Goal: Transaction & Acquisition: Book appointment/travel/reservation

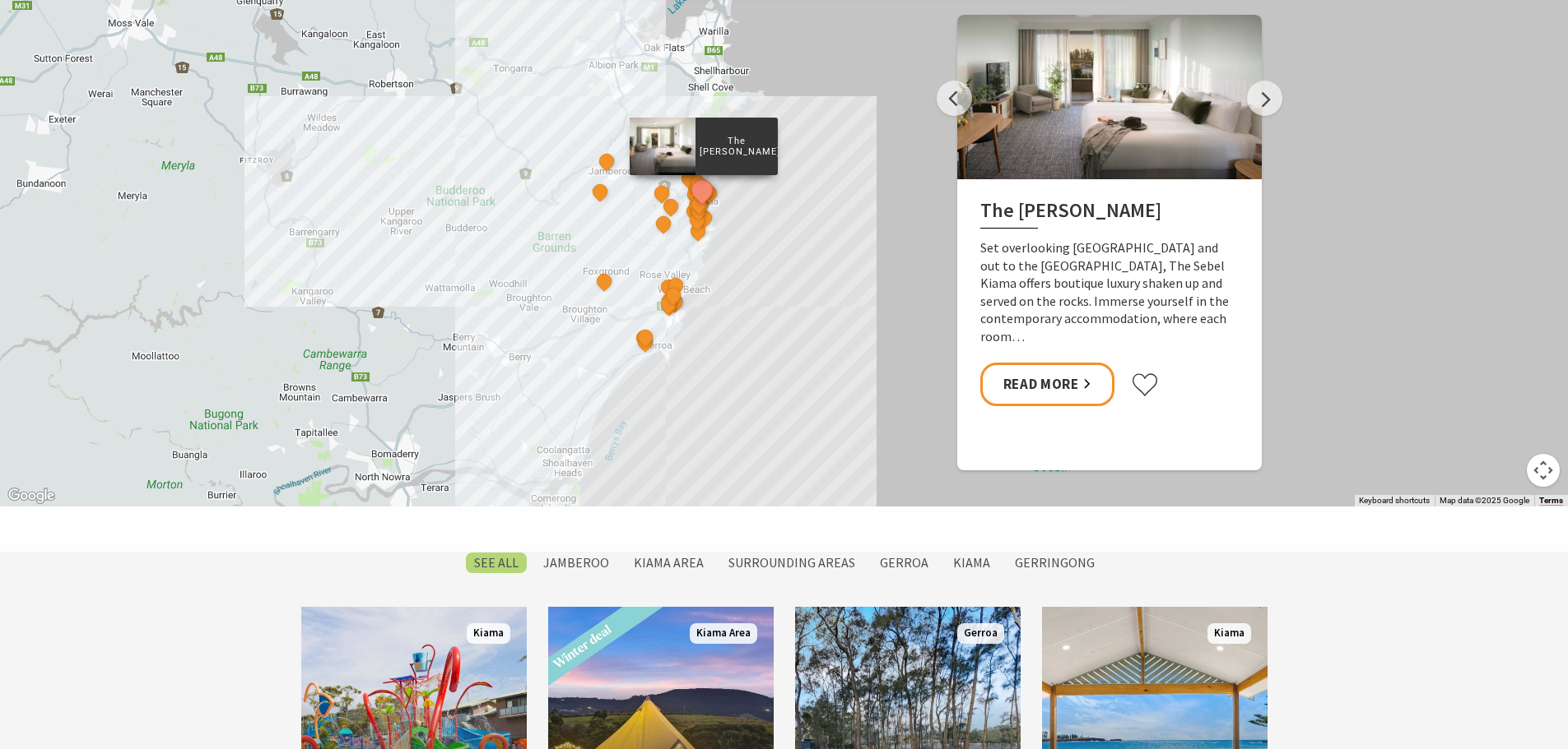
scroll to position [888, 0]
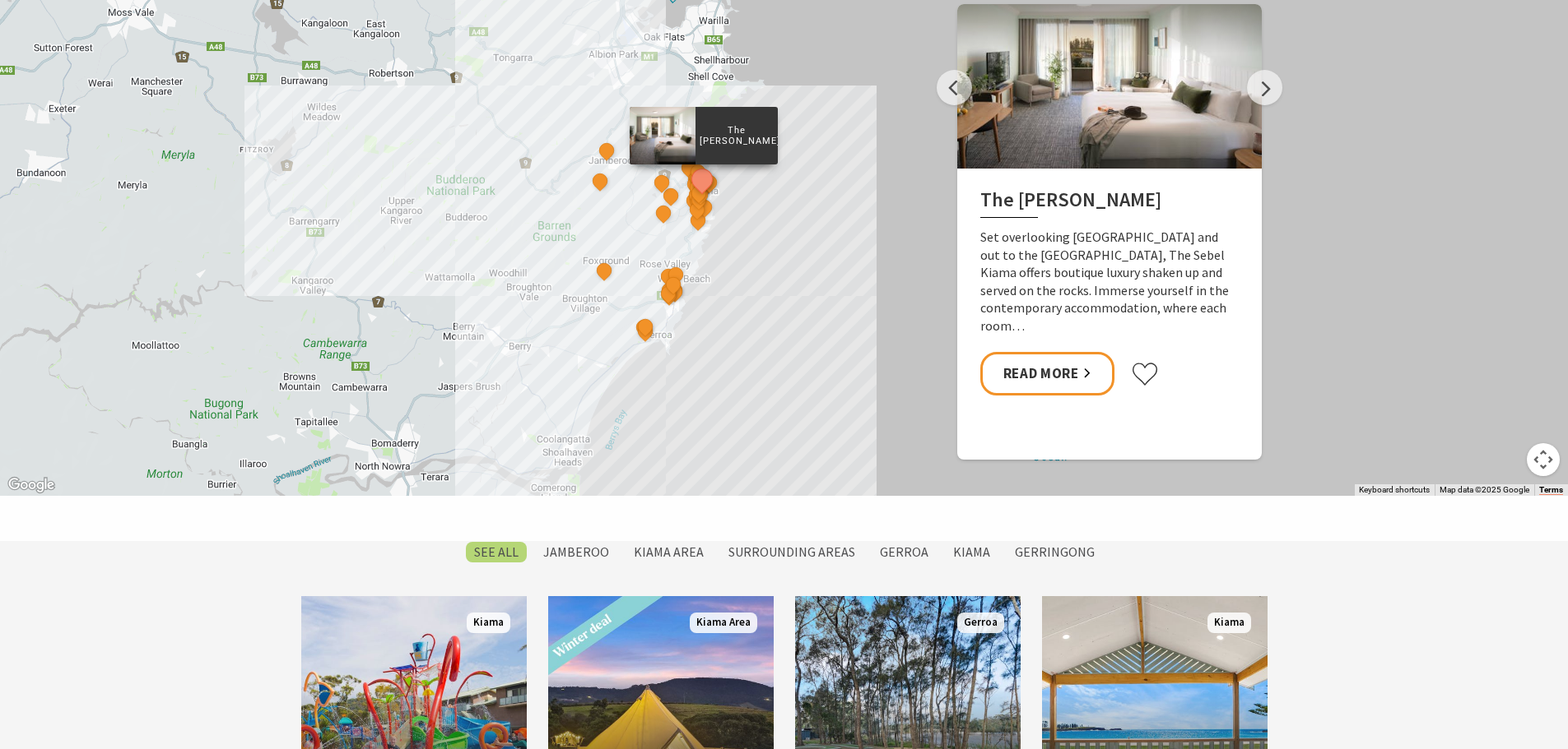
click at [1550, 453] on button "Map camera controls" at bounding box center [1543, 460] width 33 height 33
click at [1497, 385] on button "Zoom in" at bounding box center [1502, 377] width 33 height 33
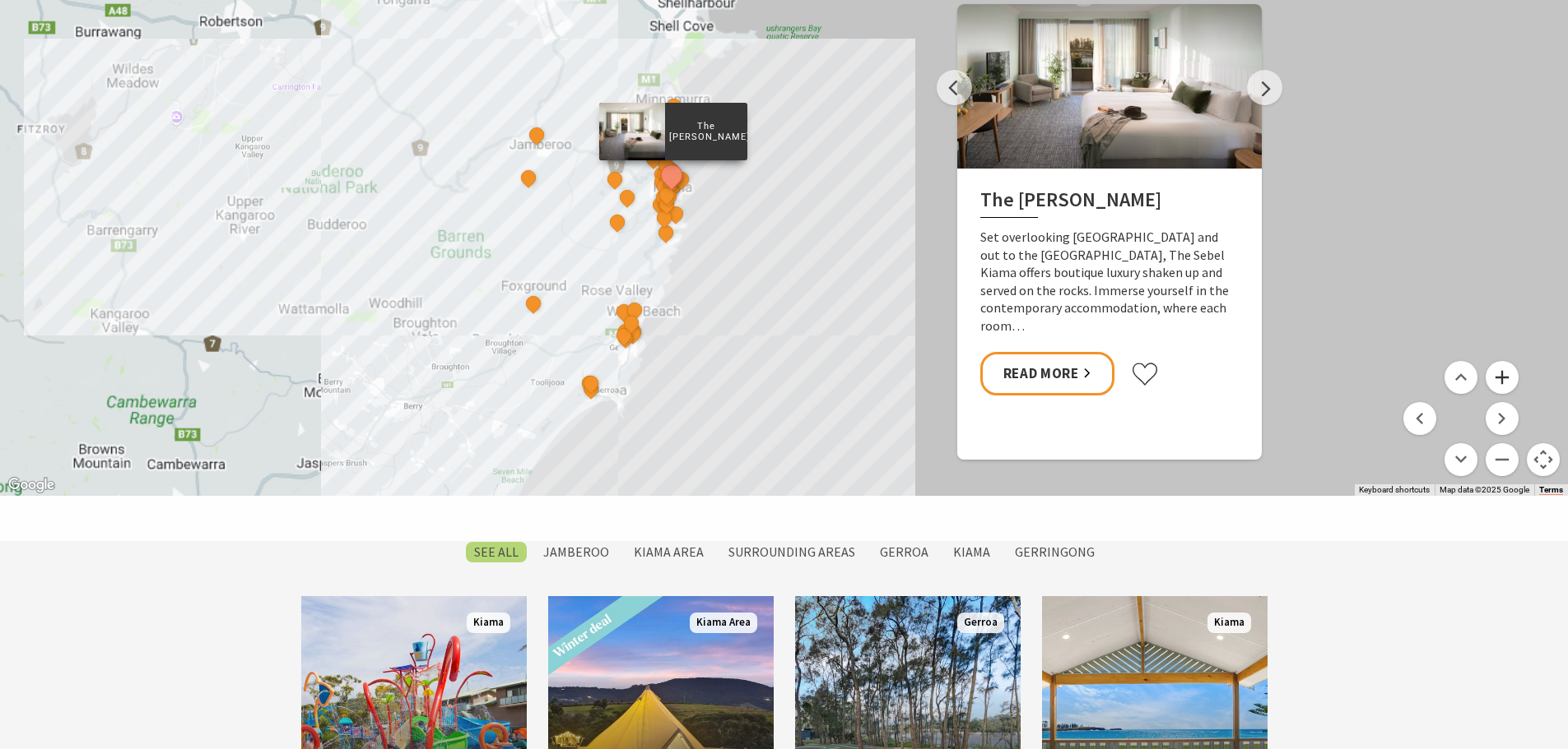
click at [1497, 385] on button "Zoom in" at bounding box center [1502, 377] width 33 height 33
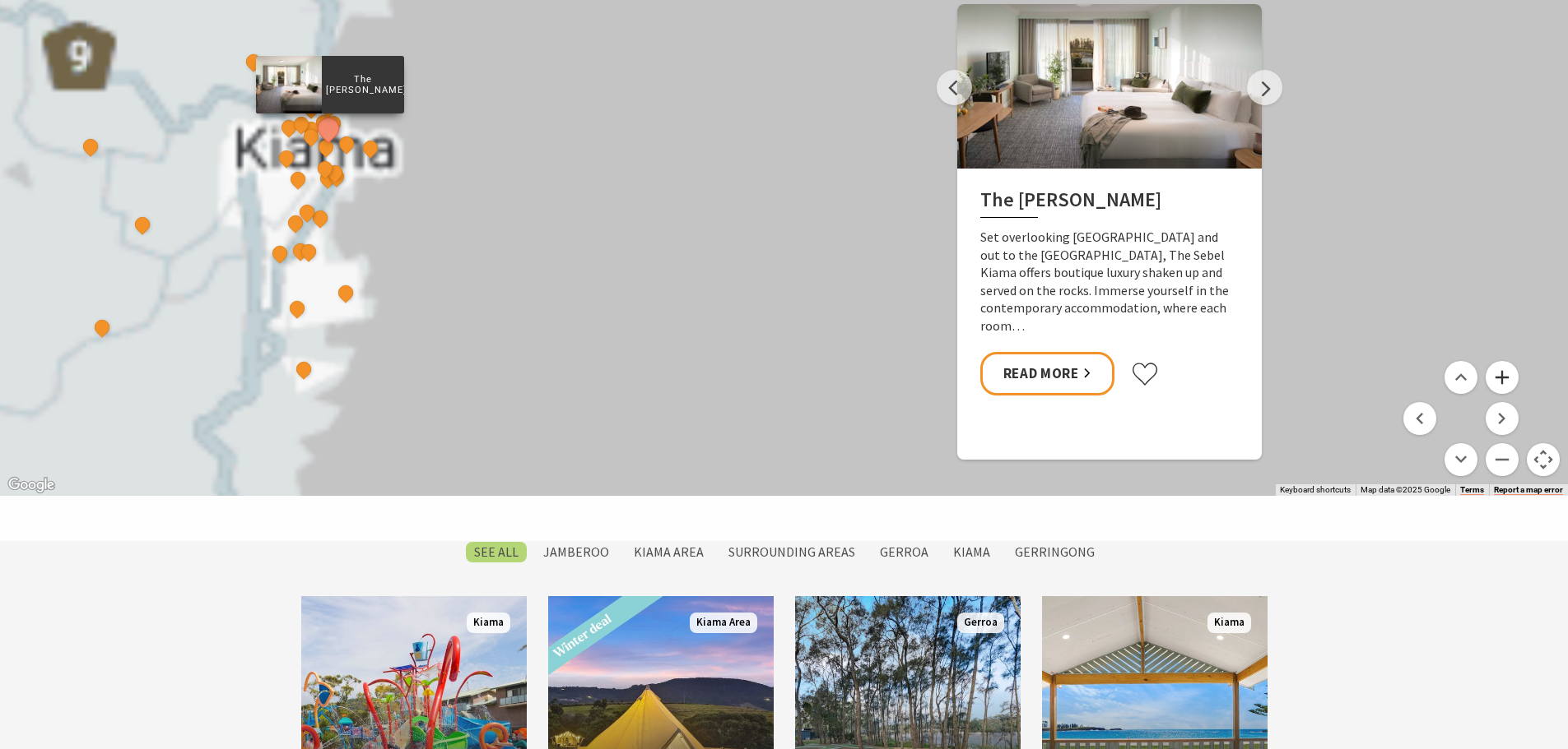
click at [1497, 385] on button "Zoom in" at bounding box center [1502, 377] width 33 height 33
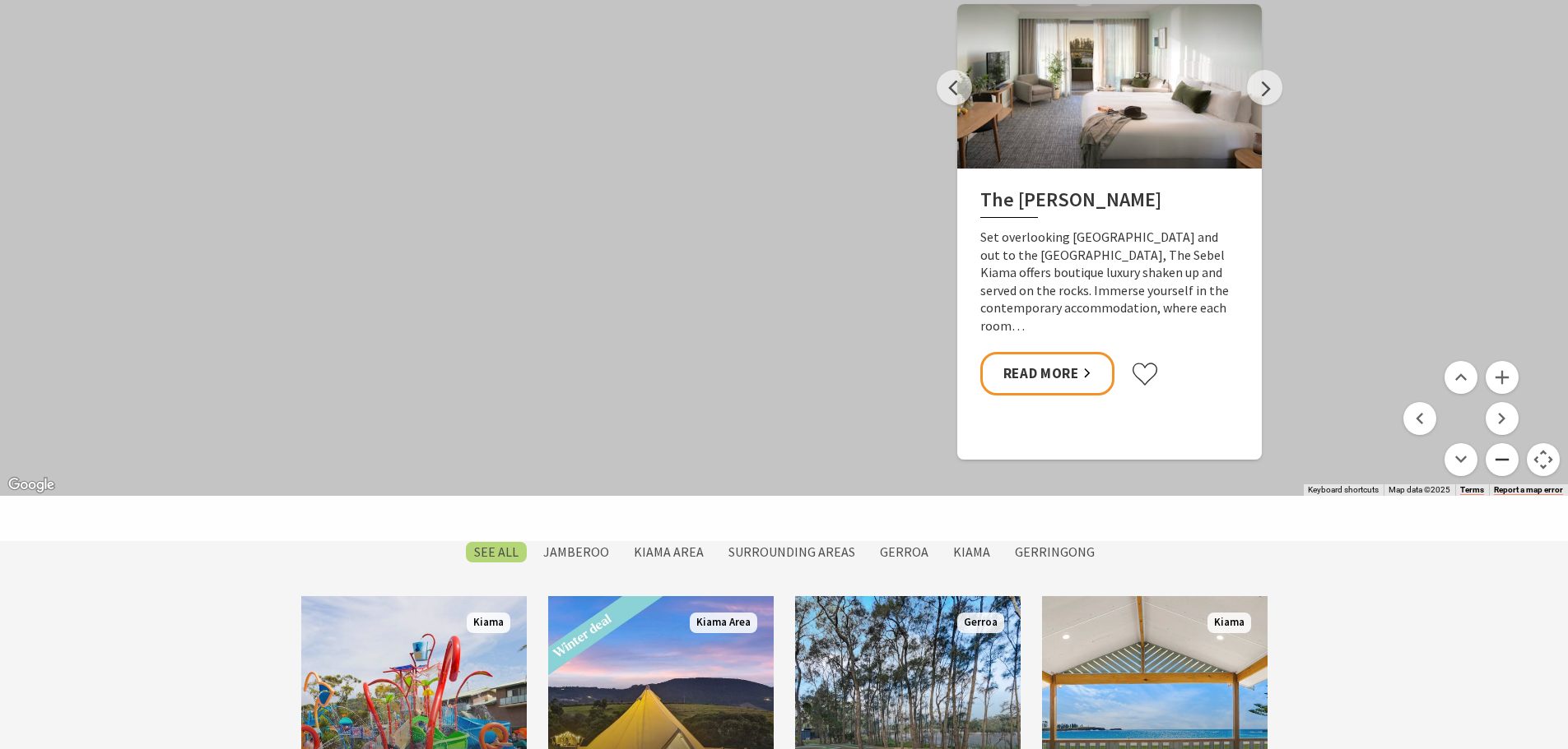
click at [1506, 455] on button "Zoom out" at bounding box center [1502, 460] width 33 height 33
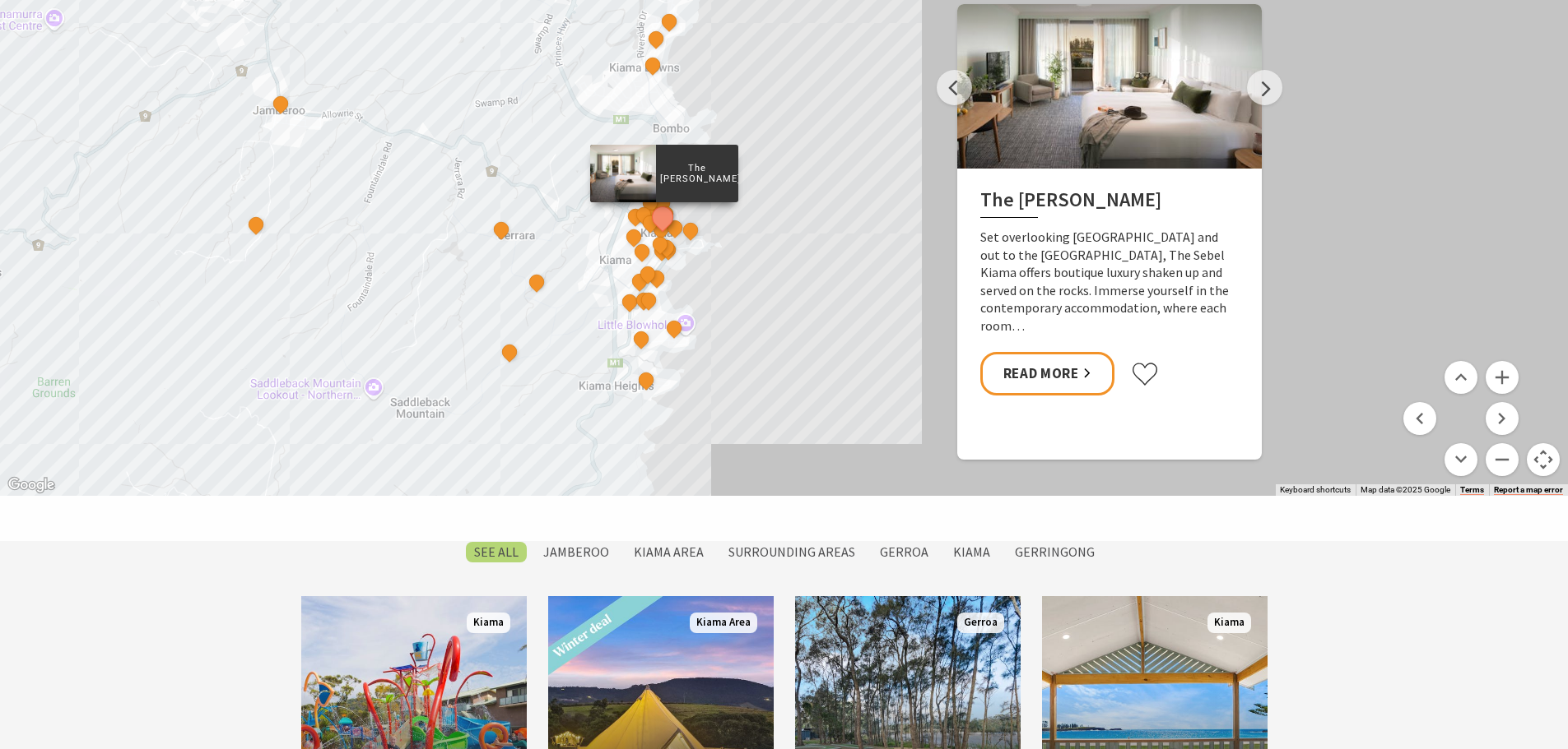
drag, startPoint x: 618, startPoint y: 232, endPoint x: 827, endPoint y: 305, distance: 221.4
click at [827, 305] on div "The Sebel Kiama Seaside Escape 1 Bellevue Boutique Hotel Kiama Saddleback Grove…" at bounding box center [784, 200] width 1568 height 592
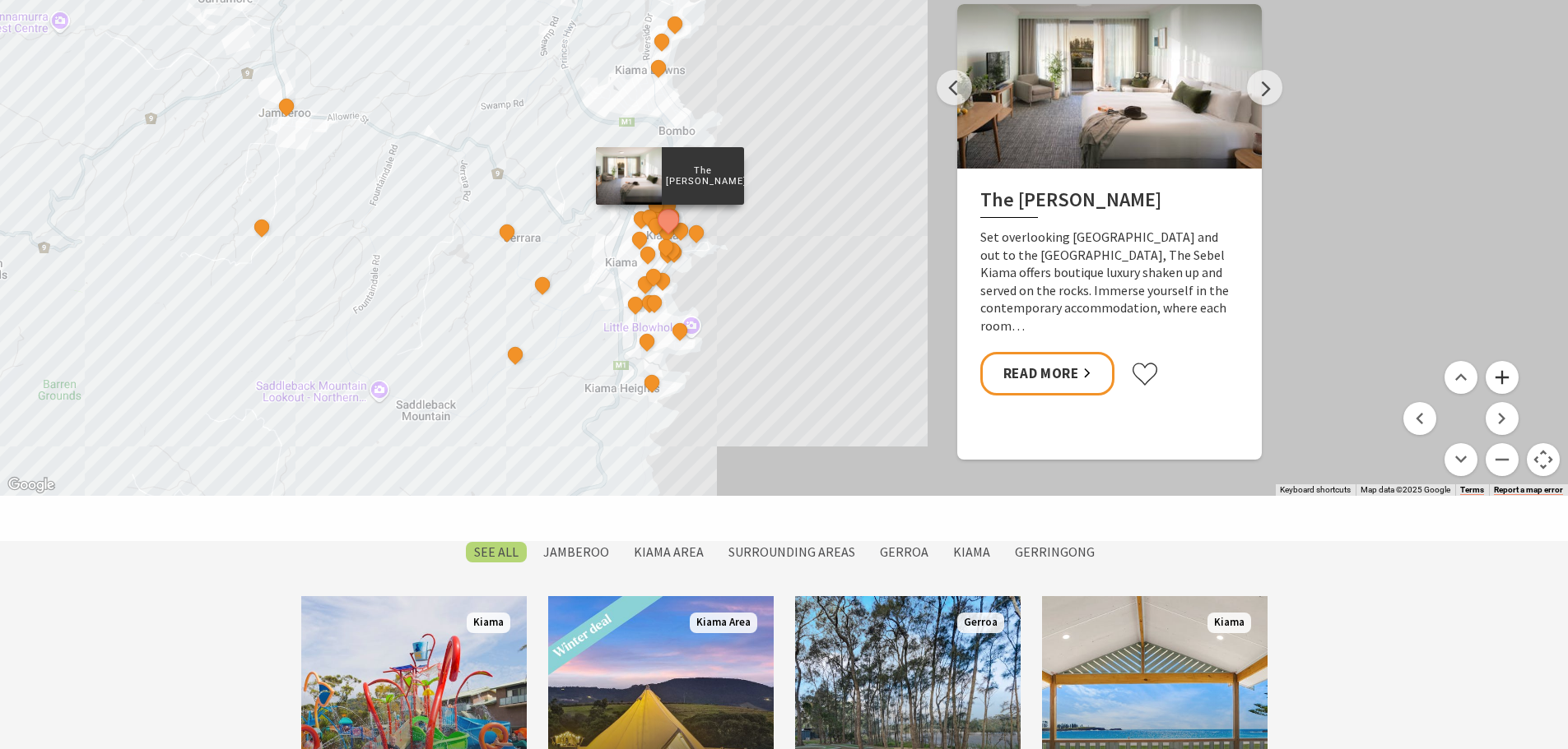
click at [1503, 378] on button "Zoom in" at bounding box center [1502, 377] width 33 height 33
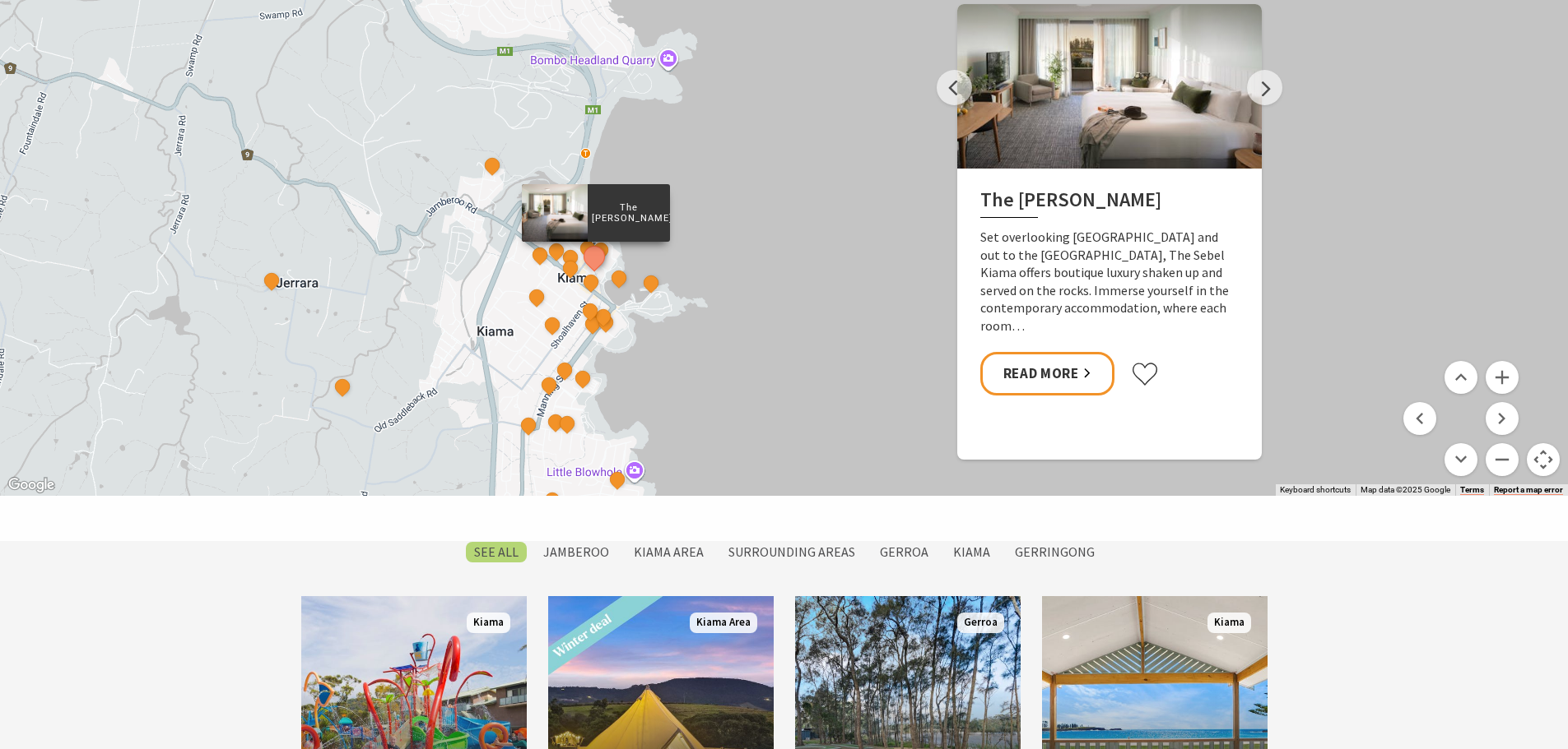
drag, startPoint x: 658, startPoint y: 370, endPoint x: 704, endPoint y: 374, distance: 46.2
click at [698, 376] on div "The Sebel Kiama Seaside Escape 1 Bellevue Boutique Hotel Kiama Saddleback Grove…" at bounding box center [784, 200] width 1568 height 592
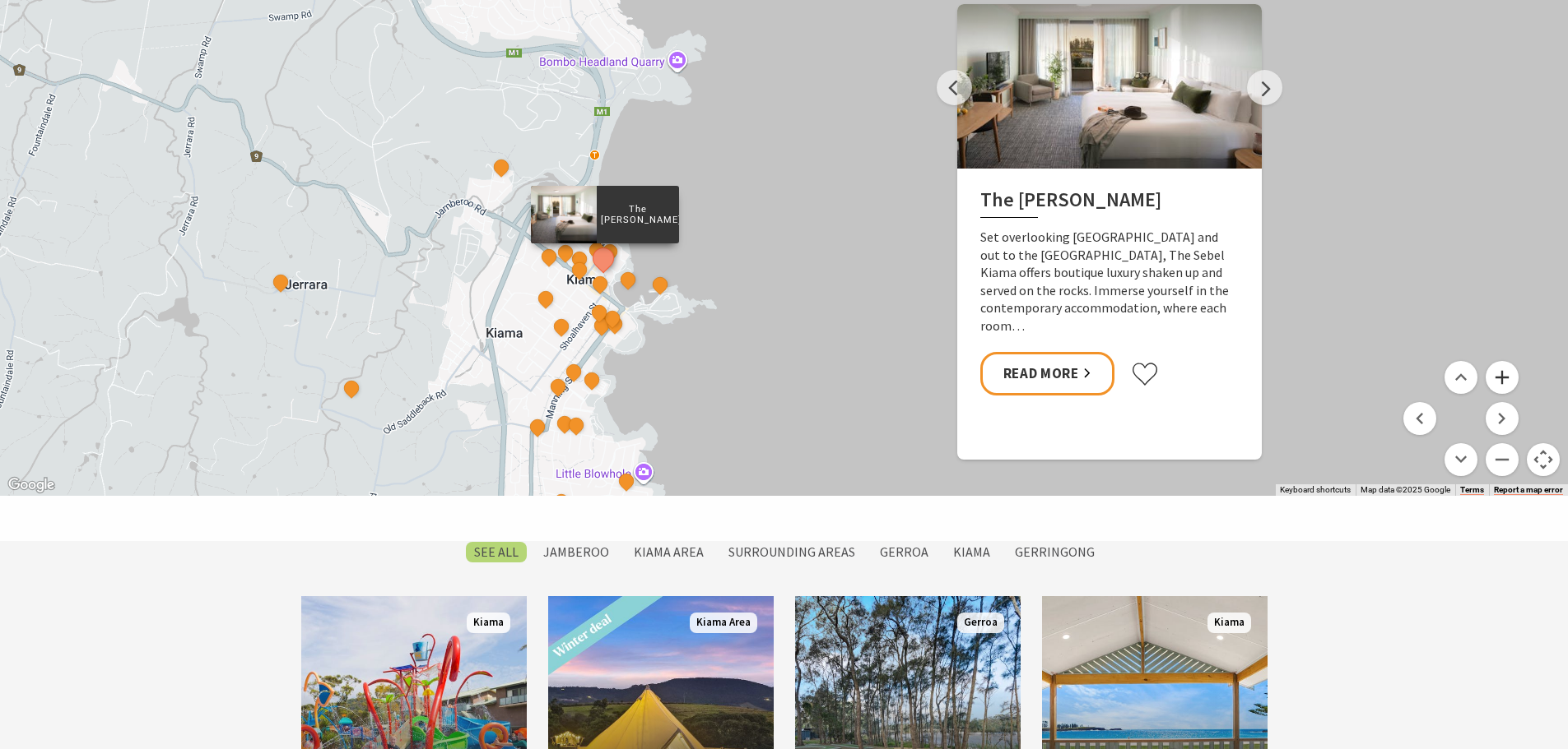
click at [1497, 372] on button "Zoom in" at bounding box center [1502, 377] width 33 height 33
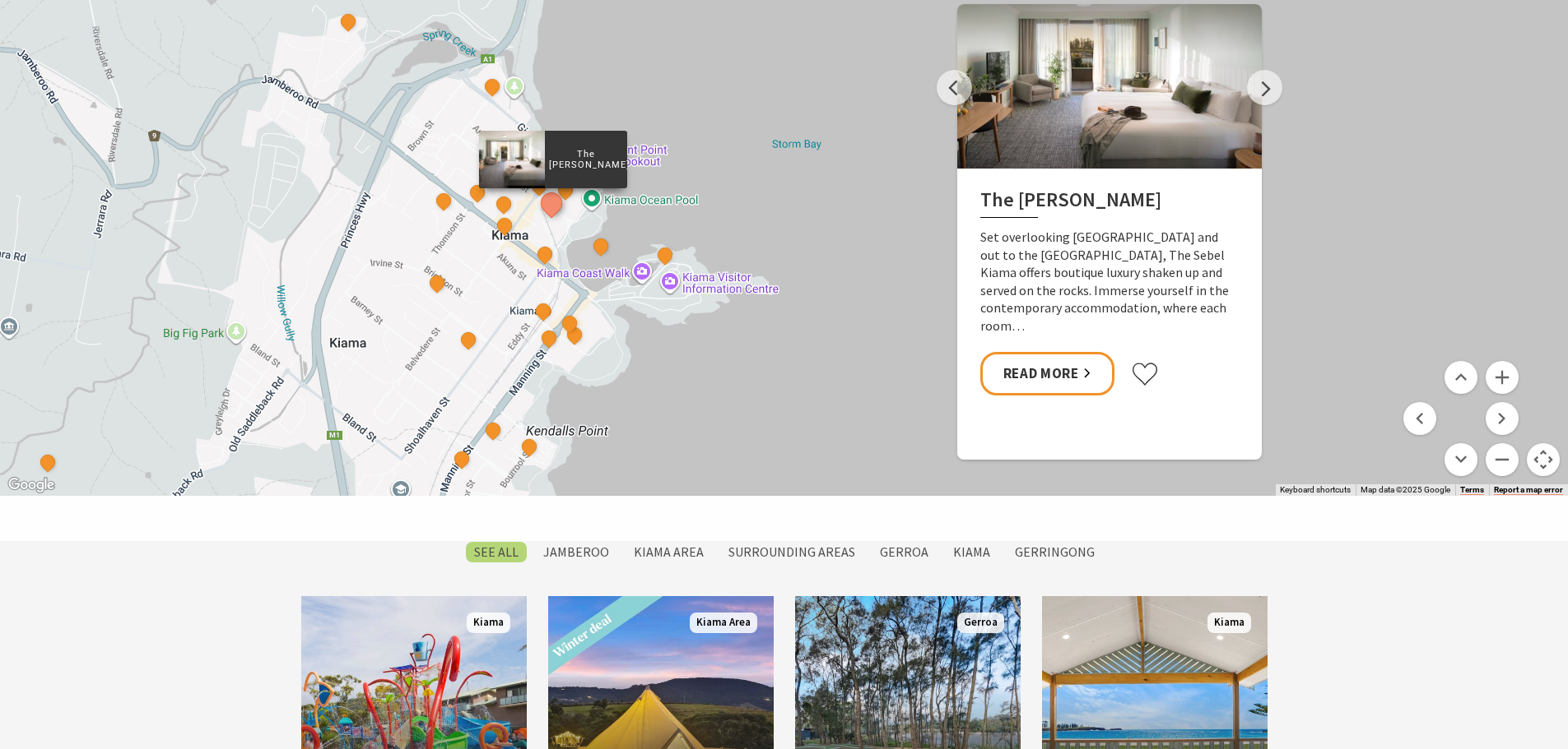
drag, startPoint x: 605, startPoint y: 323, endPoint x: 729, endPoint y: 149, distance: 213.7
click at [729, 149] on div "The Sebel Kiama Seaside Escape 1 Bellevue Boutique Hotel Kiama Saddleback Grove…" at bounding box center [784, 200] width 1568 height 592
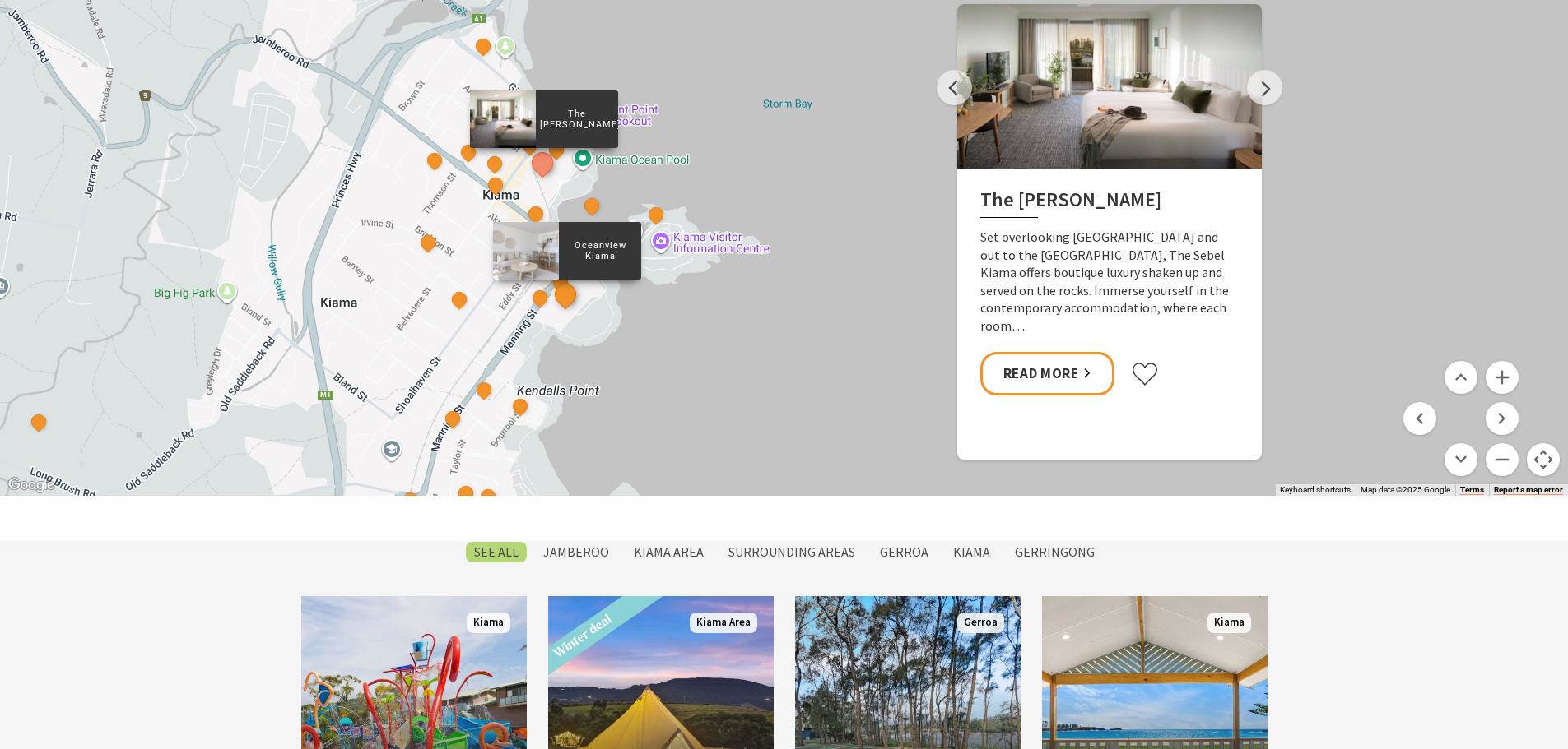
click at [566, 303] on button "See detail about Oceanview Kiama" at bounding box center [566, 295] width 30 height 30
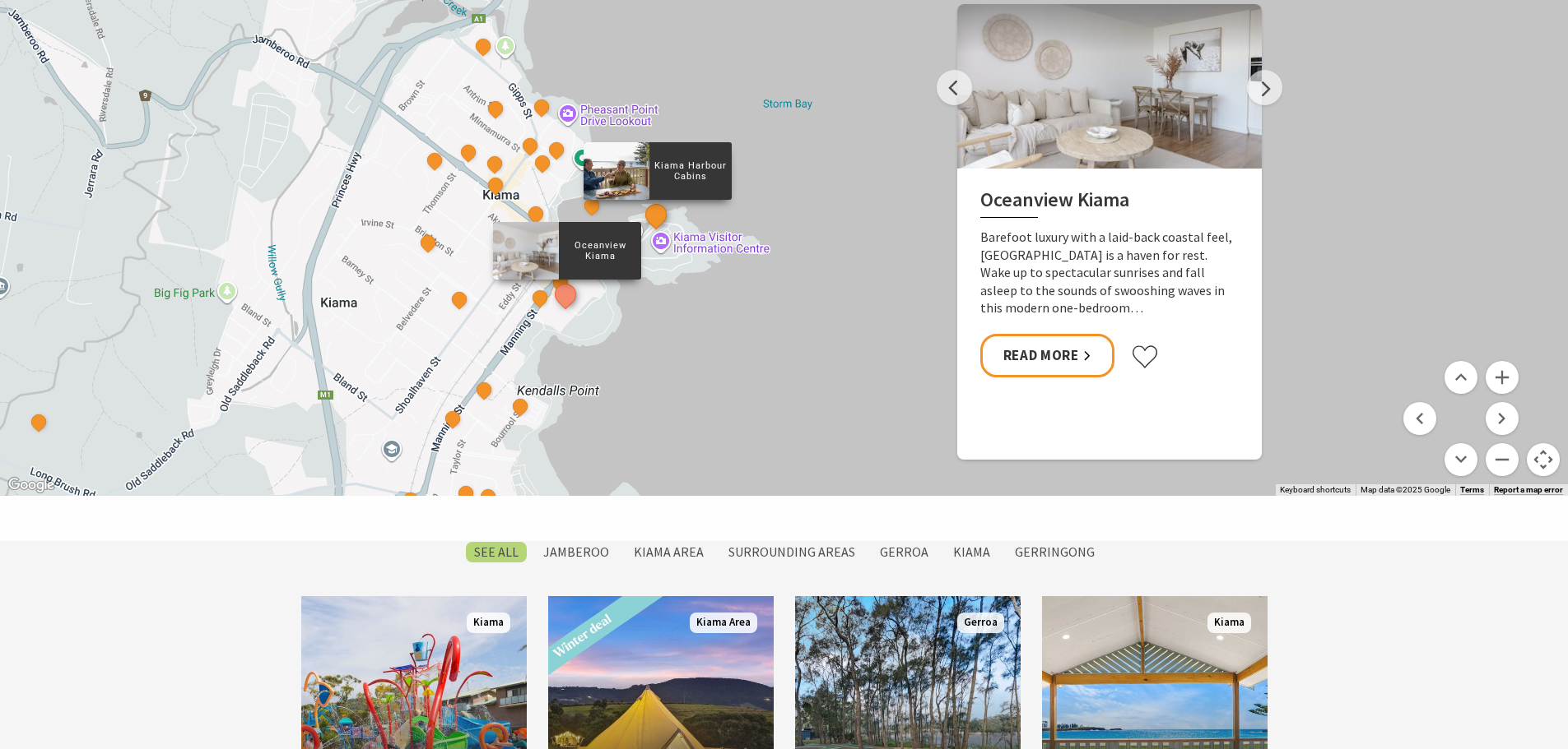
click at [661, 217] on button "See detail about Kiama Harbour Cabins" at bounding box center [657, 215] width 30 height 30
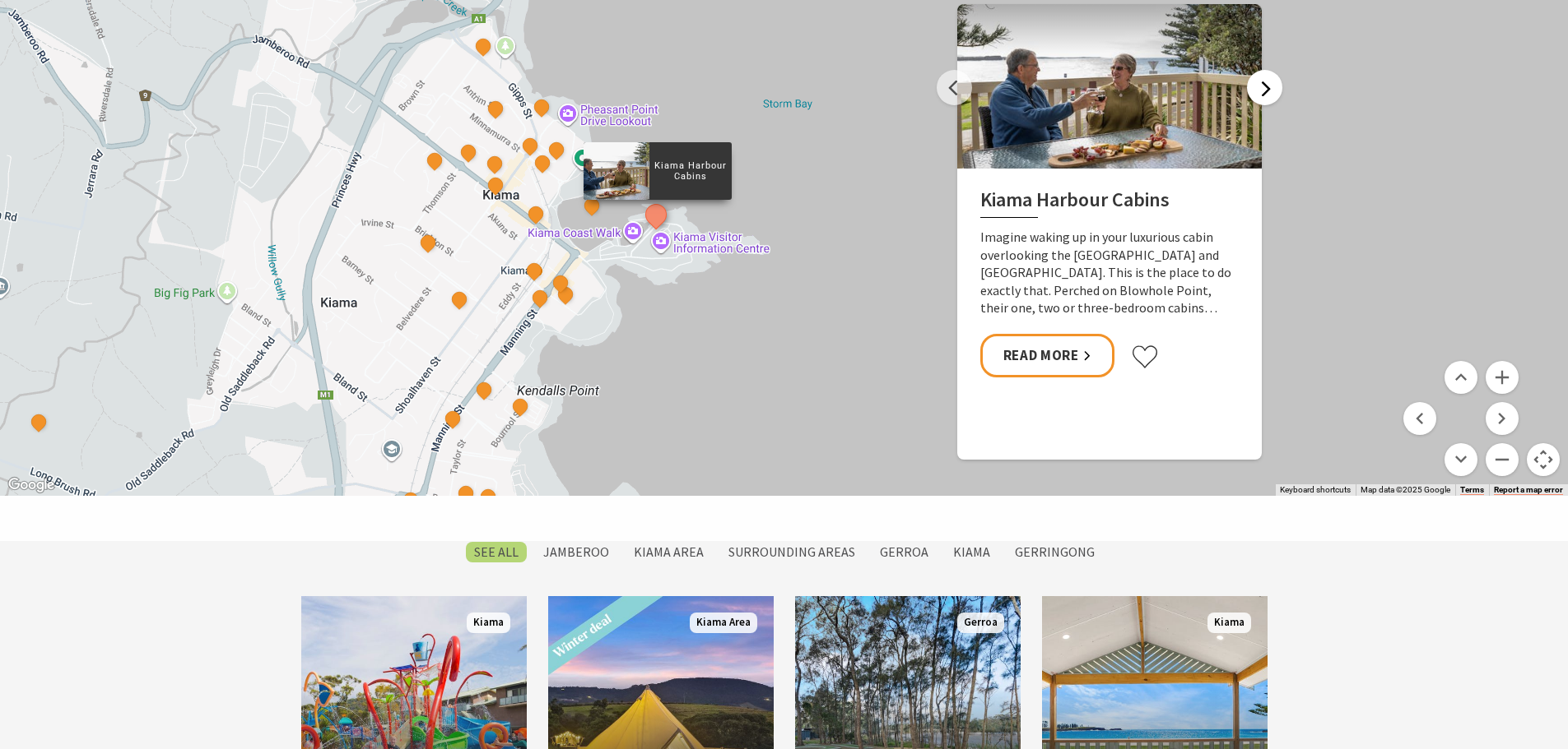
click at [1261, 84] on button "Next" at bounding box center [1264, 87] width 35 height 35
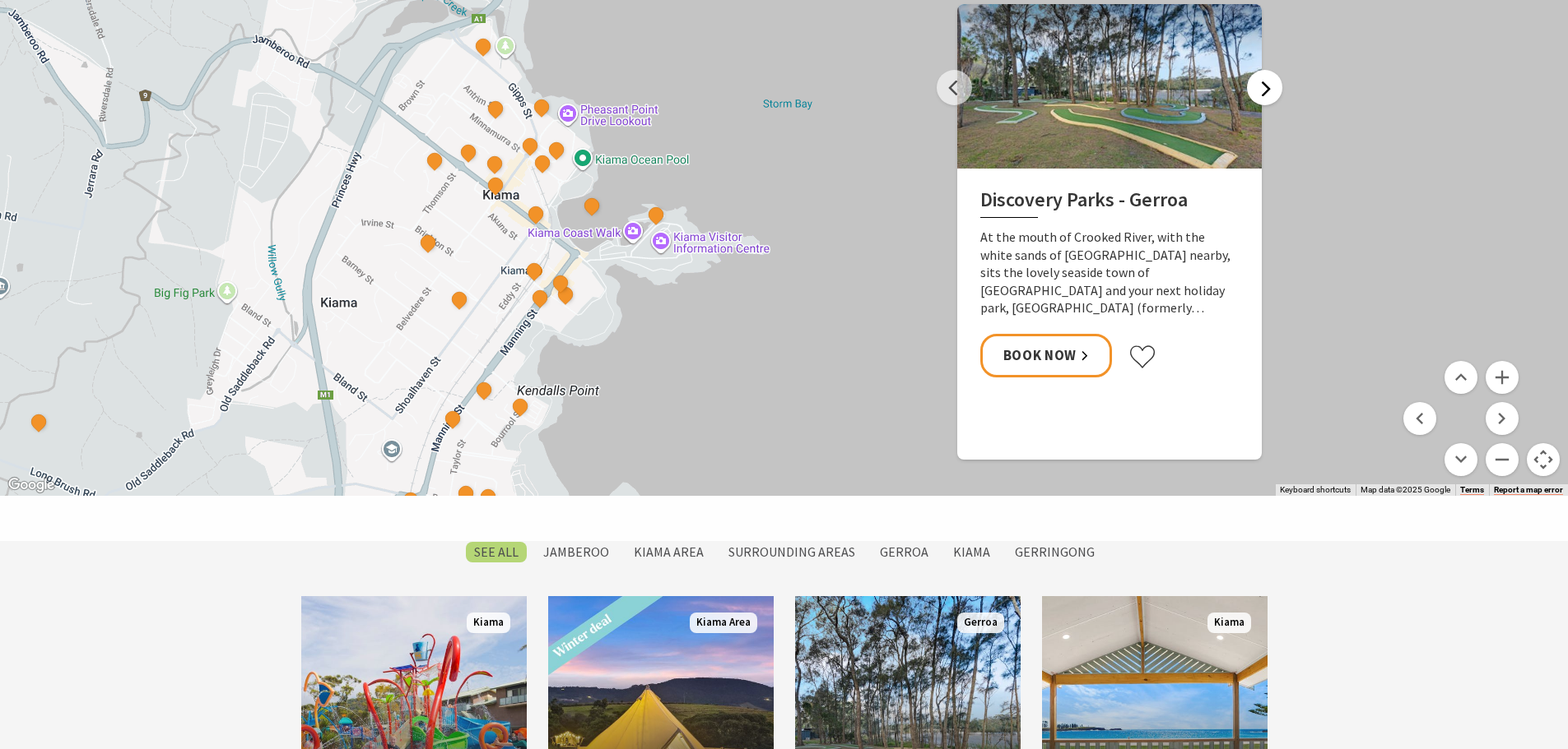
click at [1261, 84] on button "Next" at bounding box center [1264, 87] width 35 height 35
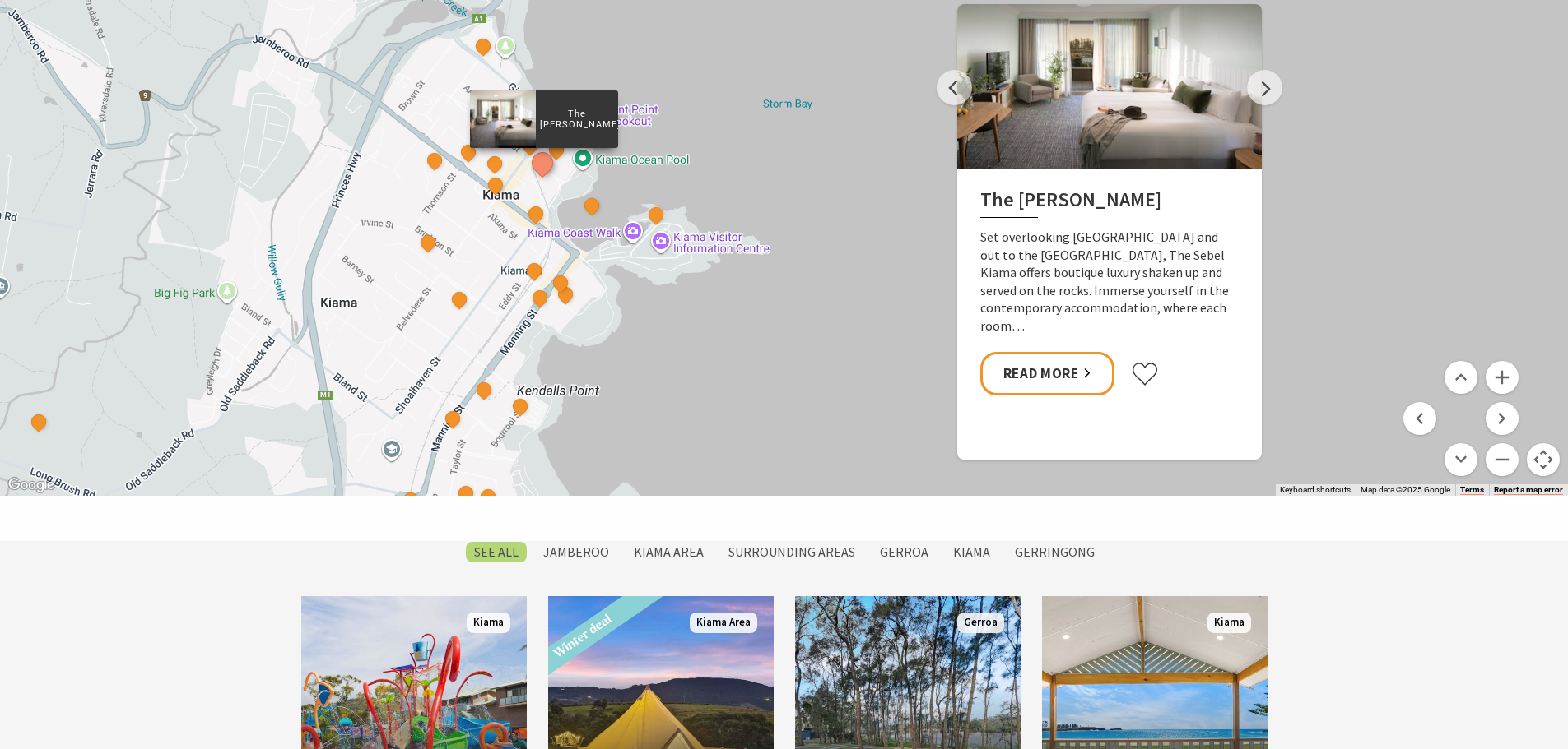
click at [547, 167] on button "See detail about The Sebel Kiama" at bounding box center [542, 164] width 30 height 30
click at [544, 165] on button "See detail about The Sebel Kiama" at bounding box center [542, 164] width 30 height 30
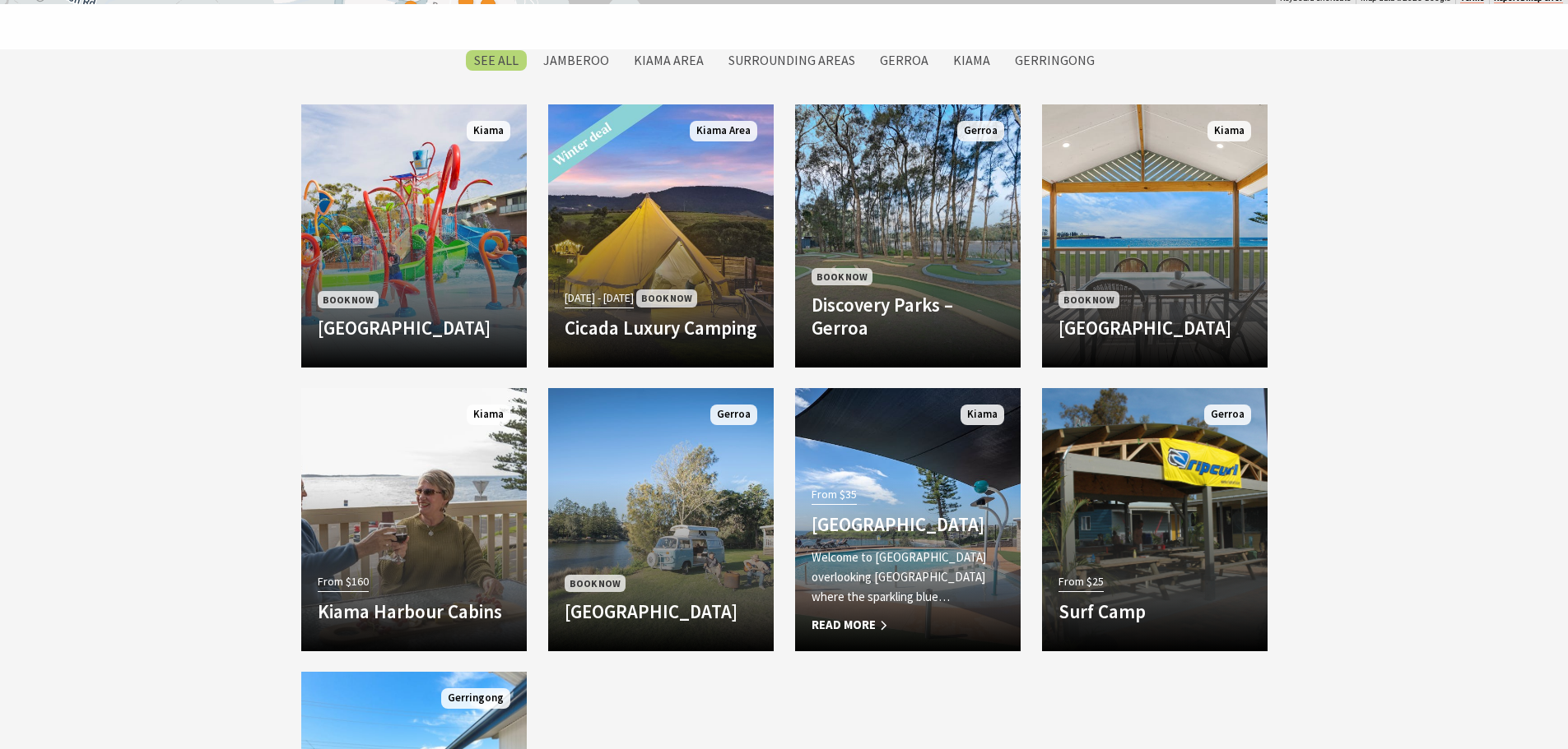
scroll to position [1382, 0]
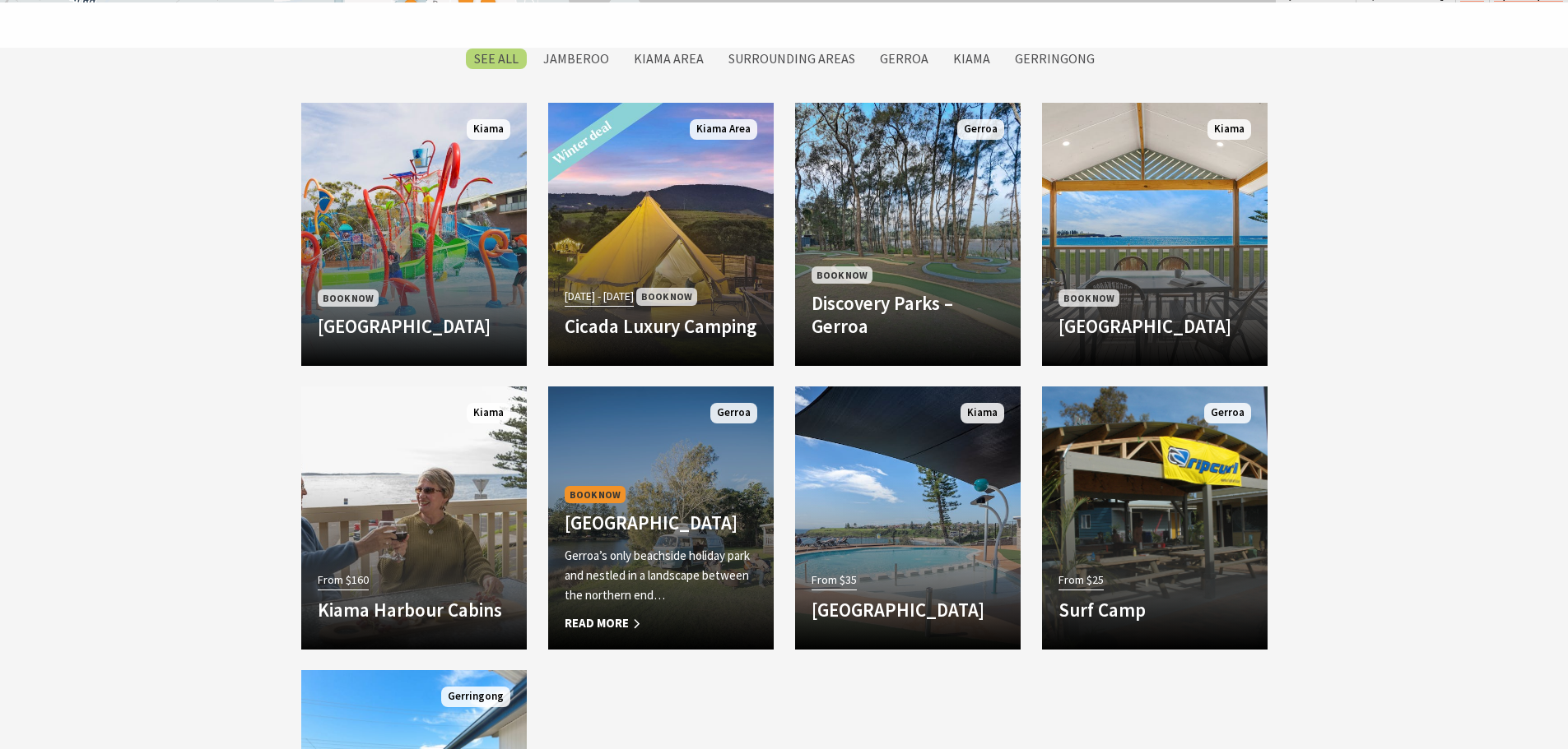
click at [632, 533] on h4 "Seven Mile Beach Holiday Park" at bounding box center [661, 523] width 193 height 23
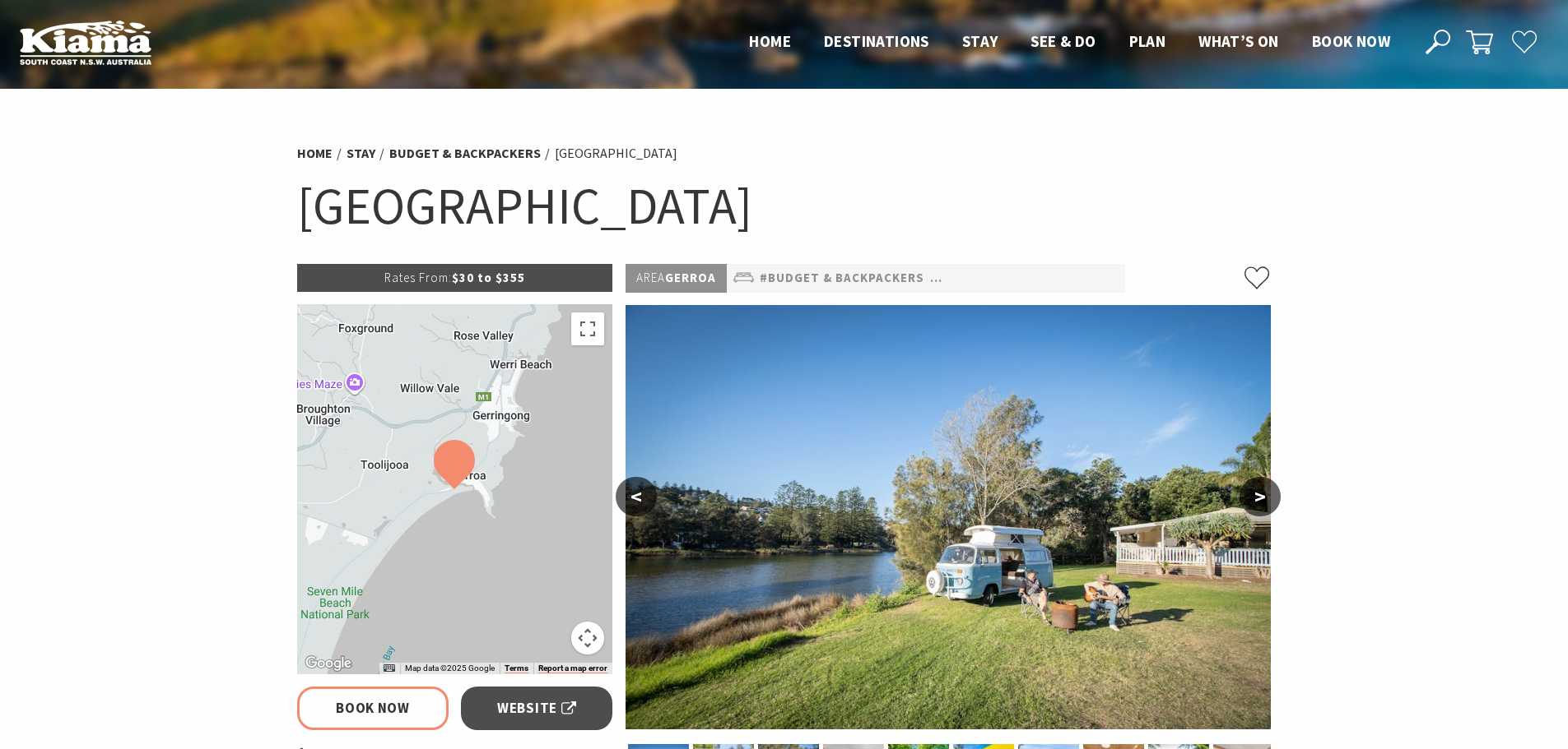
select select "3"
select select "2"
click at [1263, 496] on button ">" at bounding box center [1260, 497] width 41 height 40
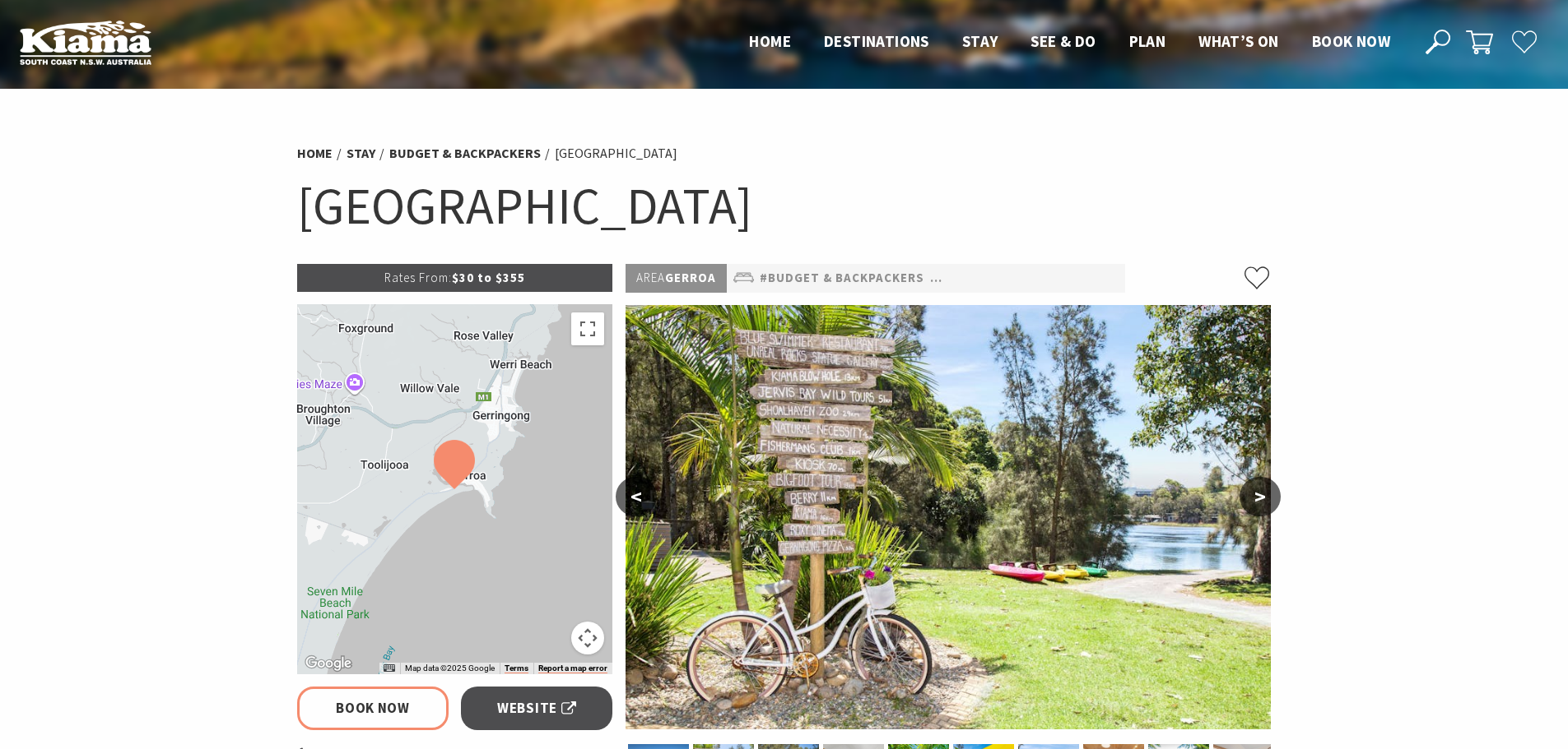
click at [1263, 496] on button ">" at bounding box center [1260, 497] width 41 height 40
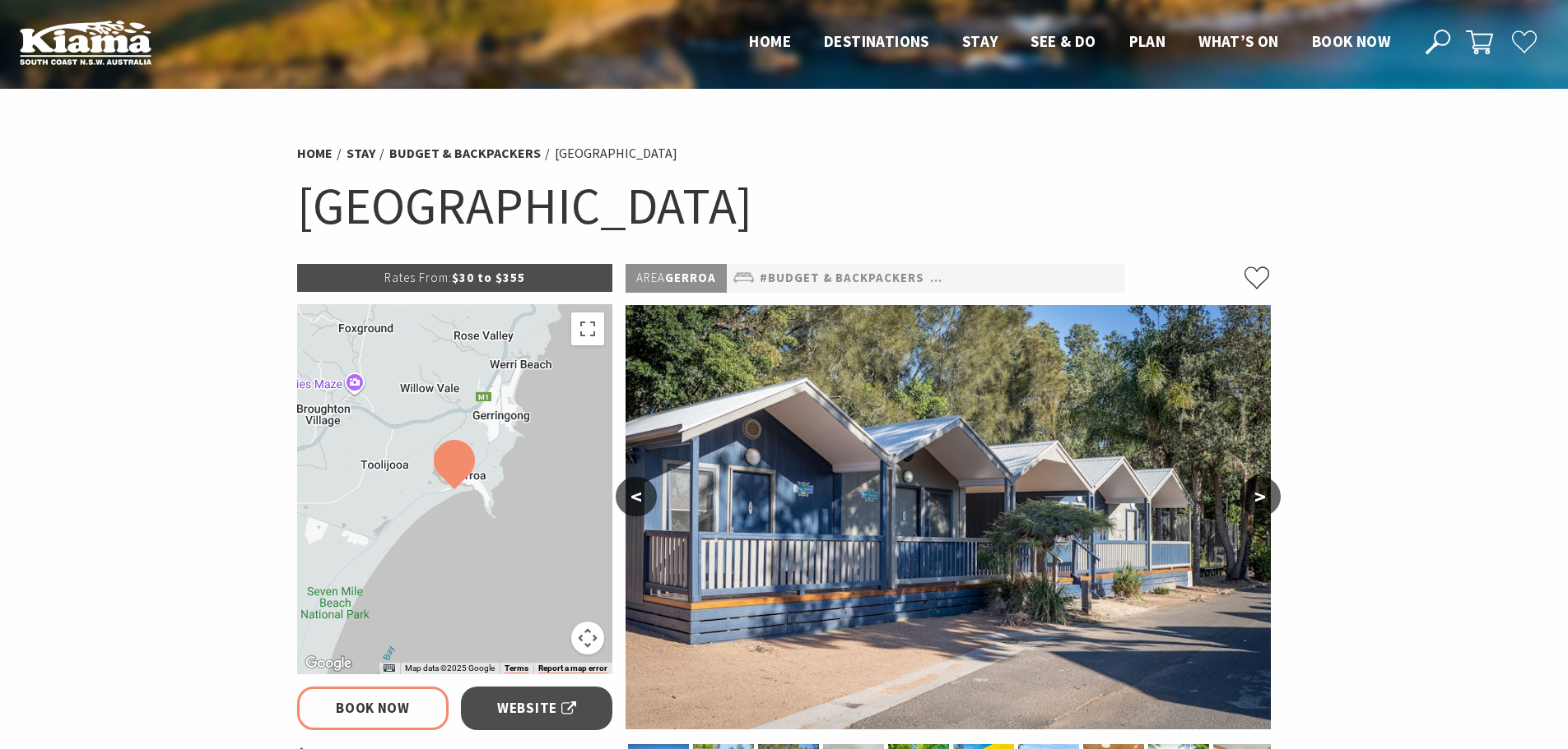
click at [1263, 496] on button ">" at bounding box center [1260, 497] width 41 height 40
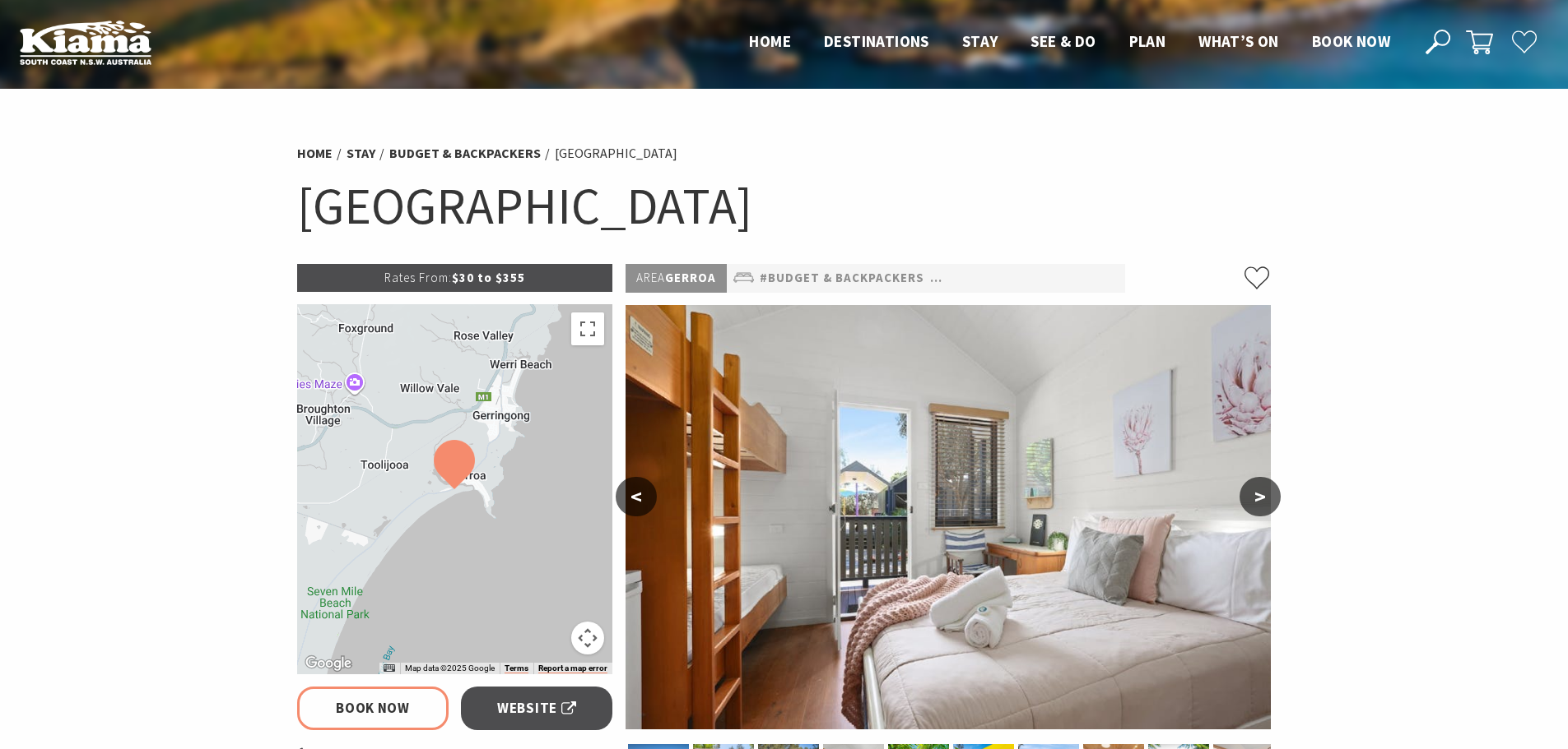
click at [1263, 496] on button ">" at bounding box center [1260, 497] width 41 height 40
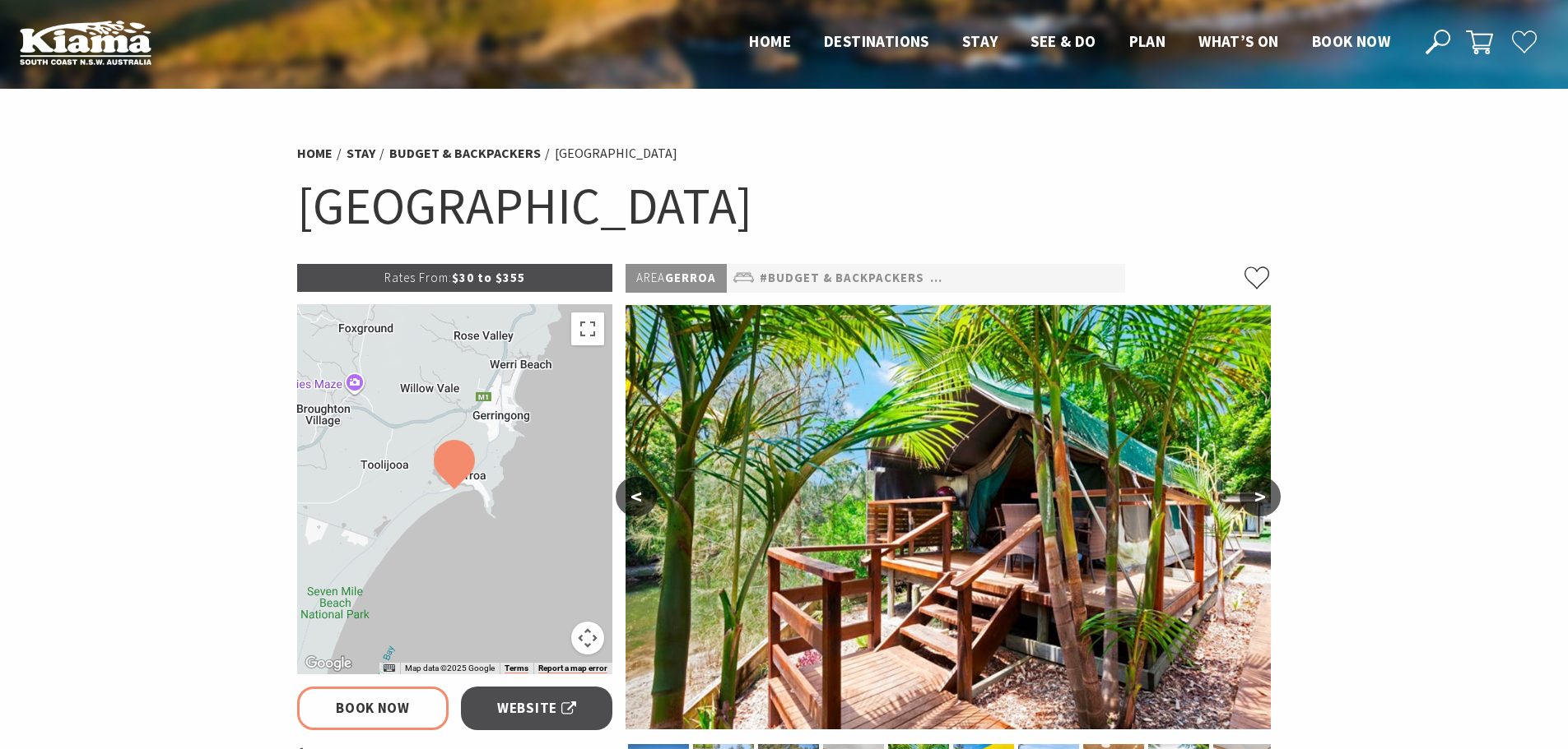
click at [1263, 496] on button ">" at bounding box center [1260, 497] width 41 height 40
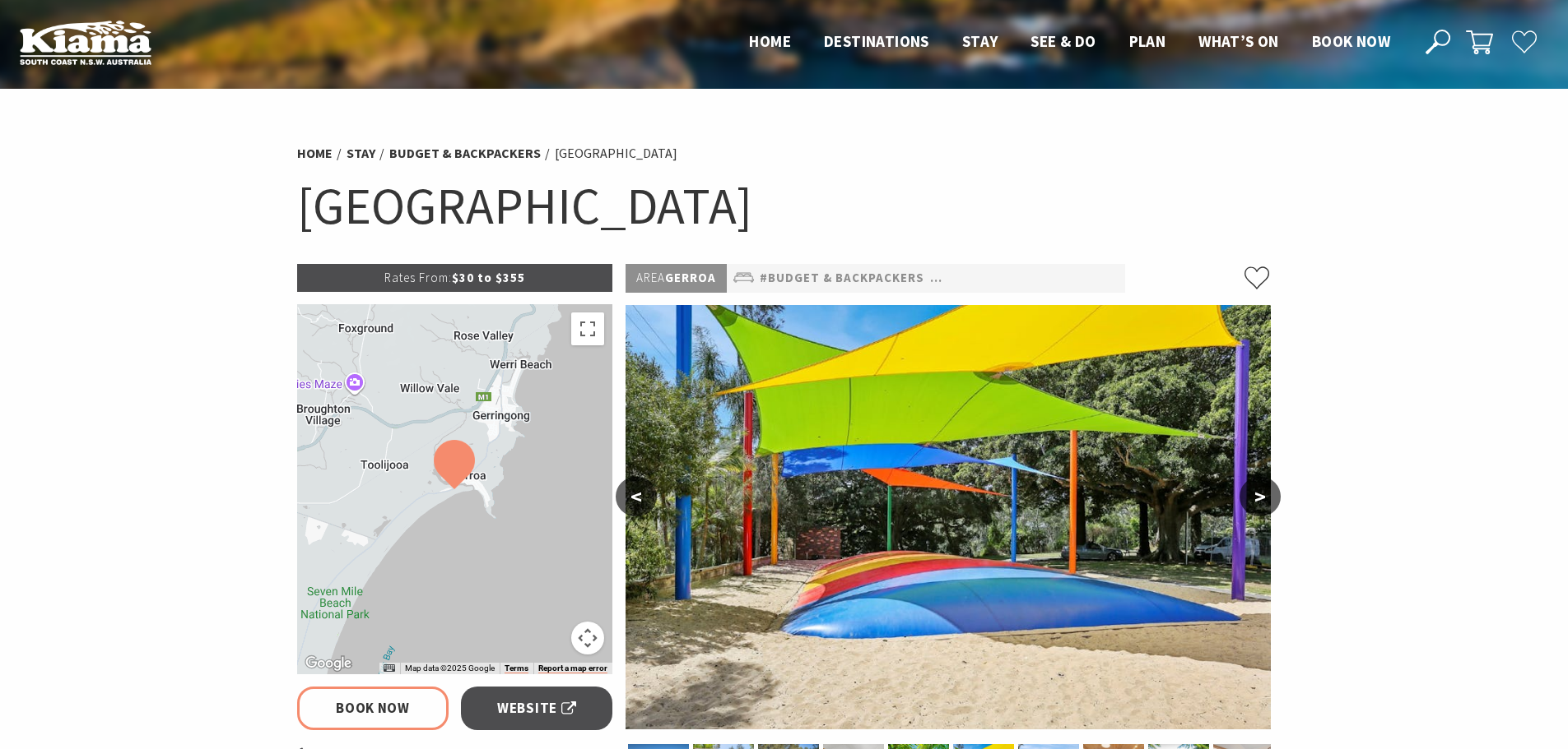
click at [1263, 496] on button ">" at bounding box center [1260, 497] width 41 height 40
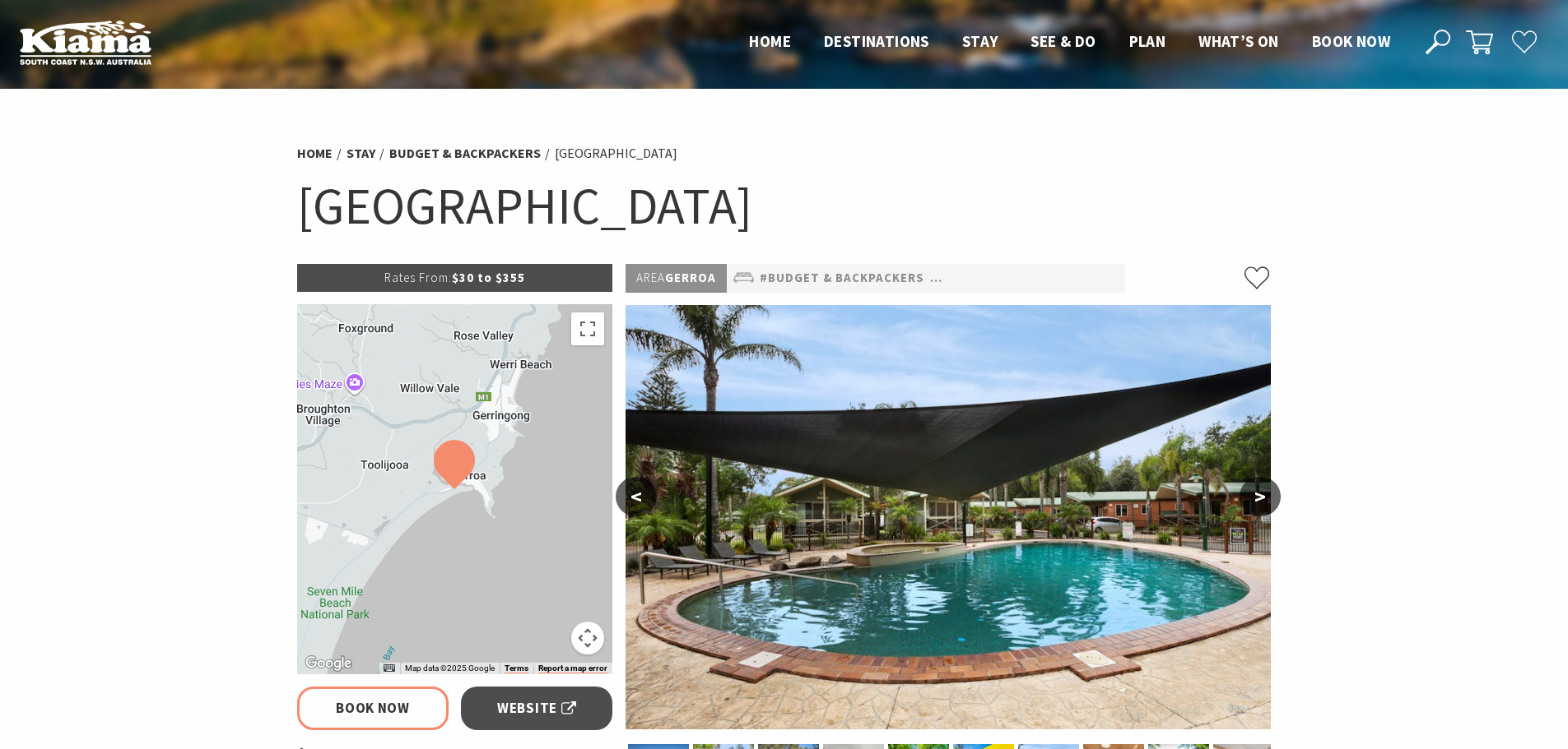
click at [1263, 496] on button ">" at bounding box center [1260, 497] width 41 height 40
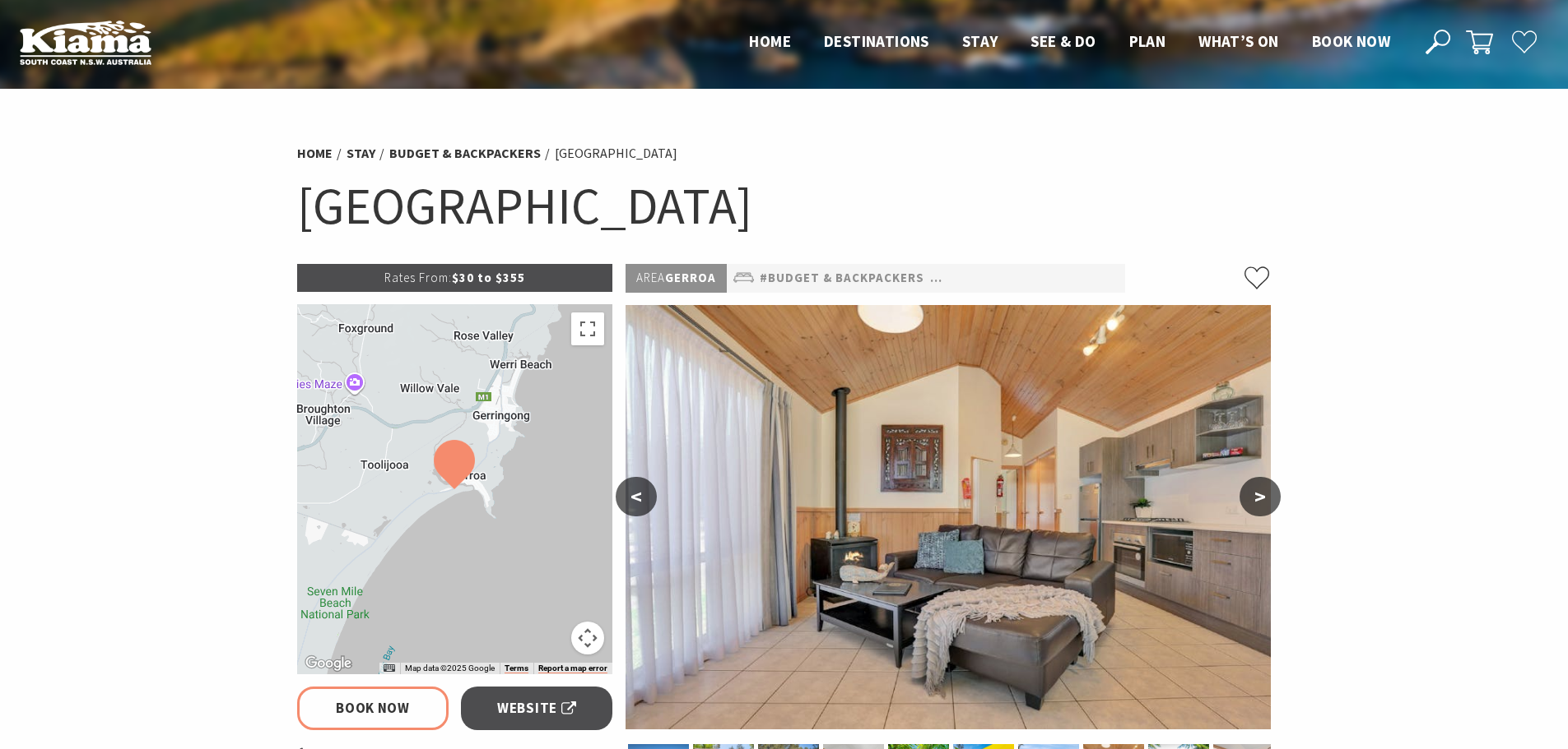
click at [1263, 496] on button ">" at bounding box center [1260, 497] width 41 height 40
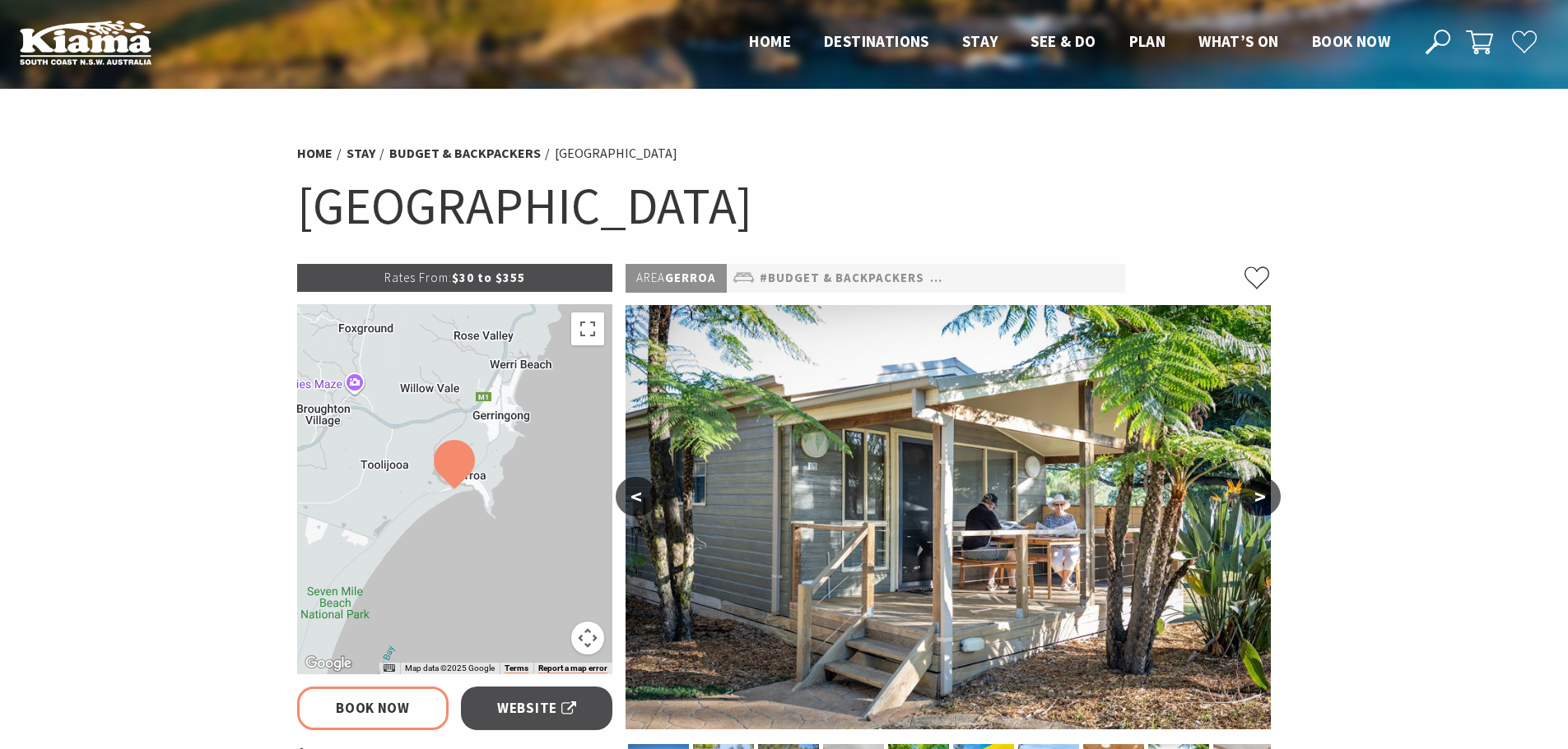
click at [1263, 496] on button ">" at bounding box center [1260, 497] width 41 height 40
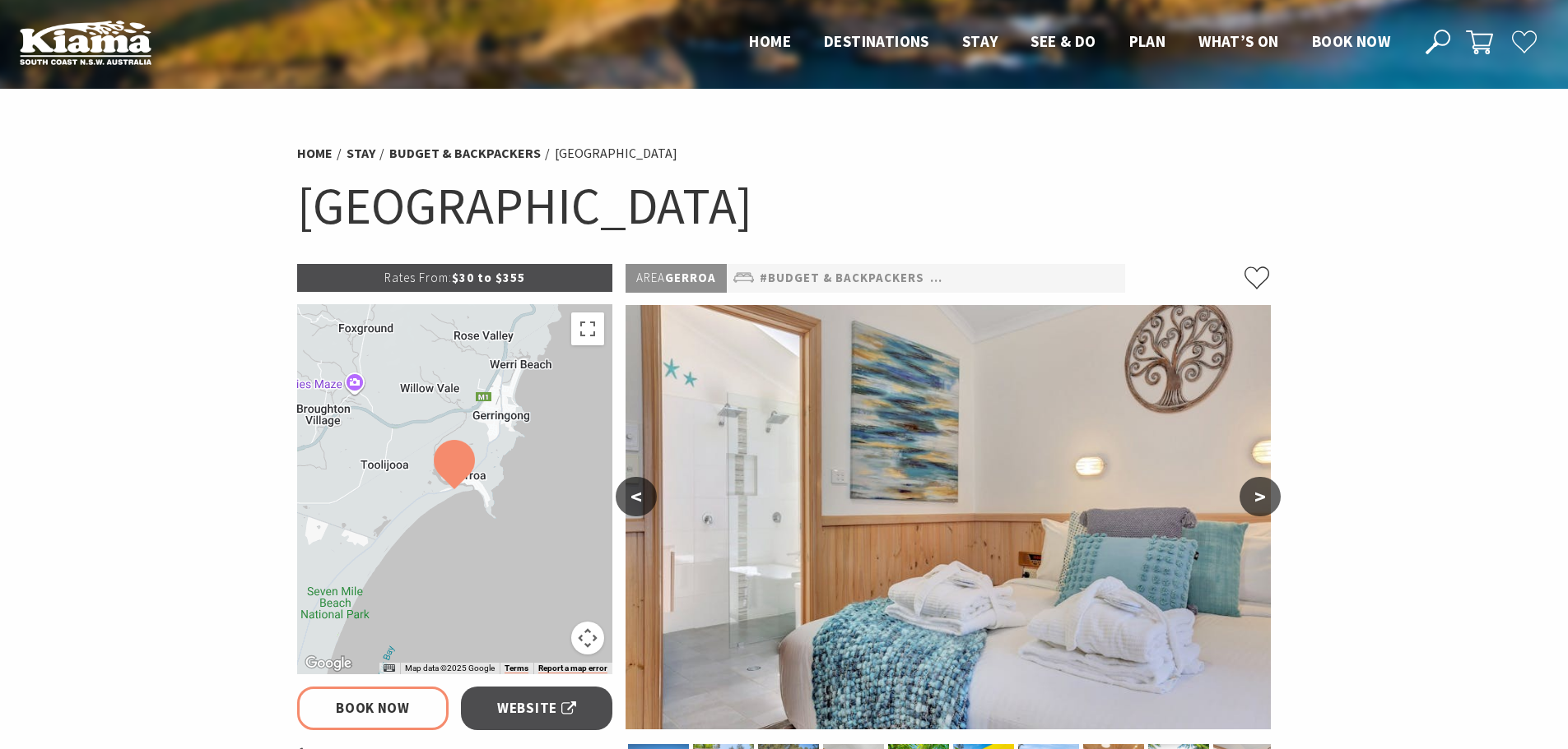
click at [1263, 496] on button ">" at bounding box center [1260, 497] width 41 height 40
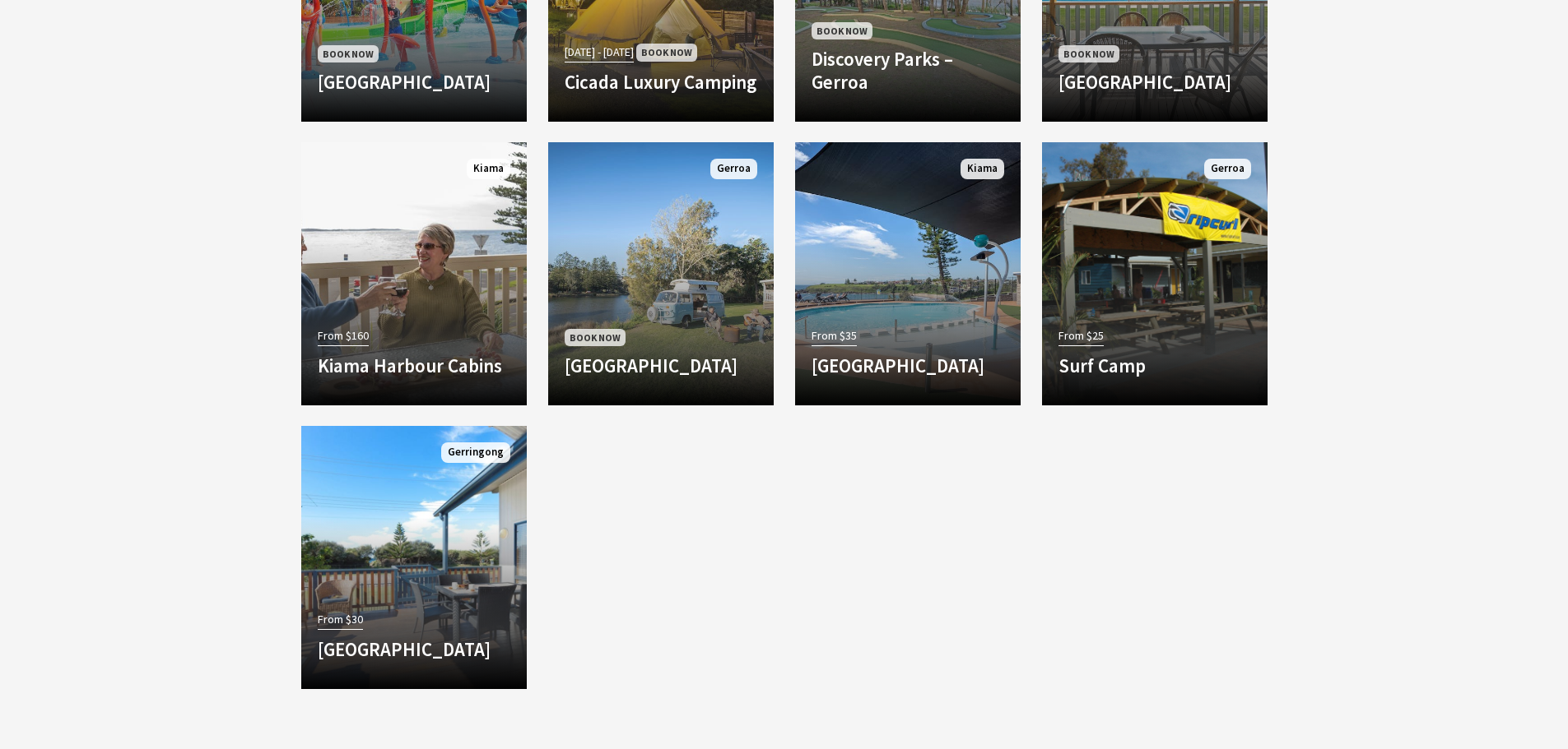
scroll to position [1629, 0]
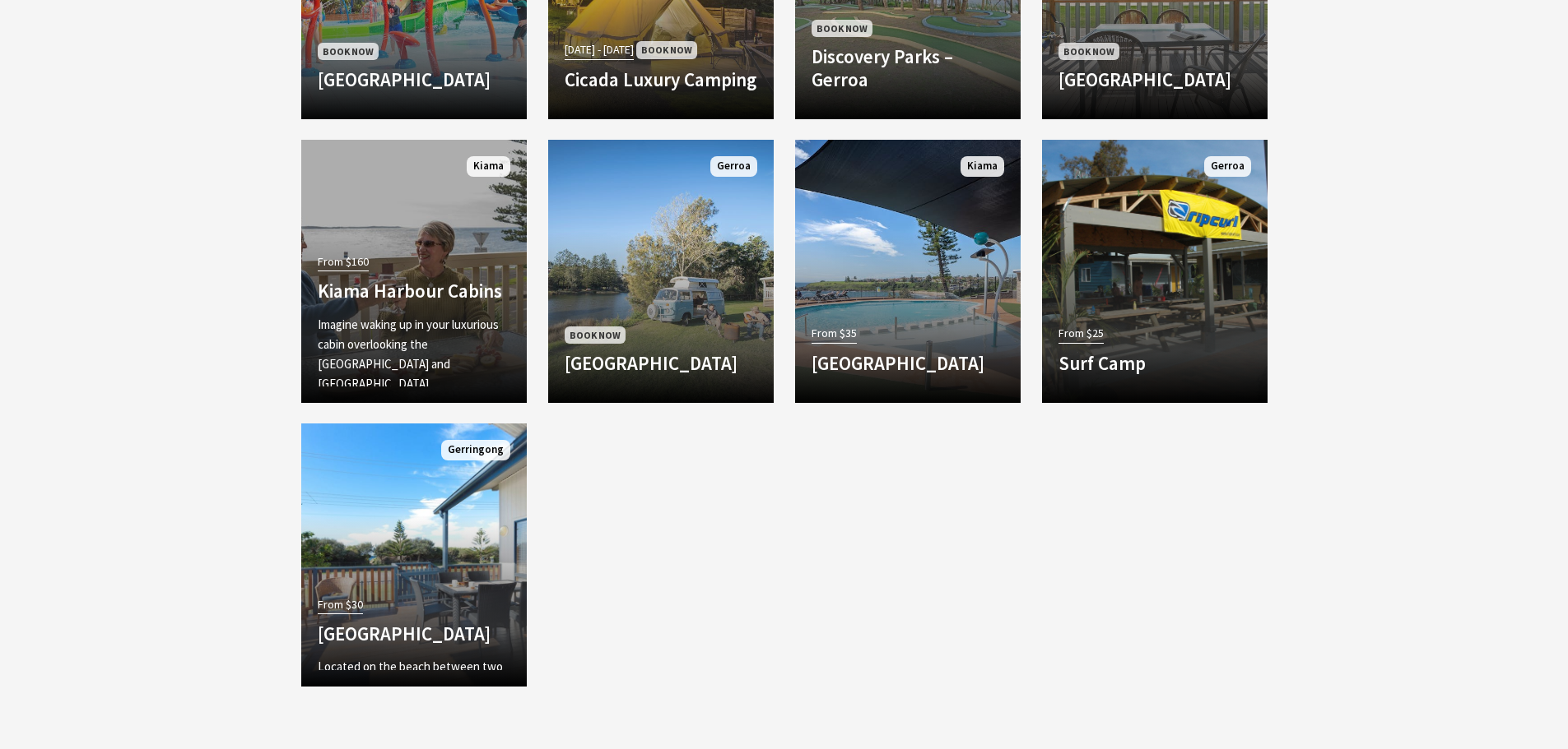
click at [410, 261] on div "From $160 Kiama Harbour Cabins Imagine waking up in your luxurious cabin overlo…" at bounding box center [414, 318] width 225 height 137
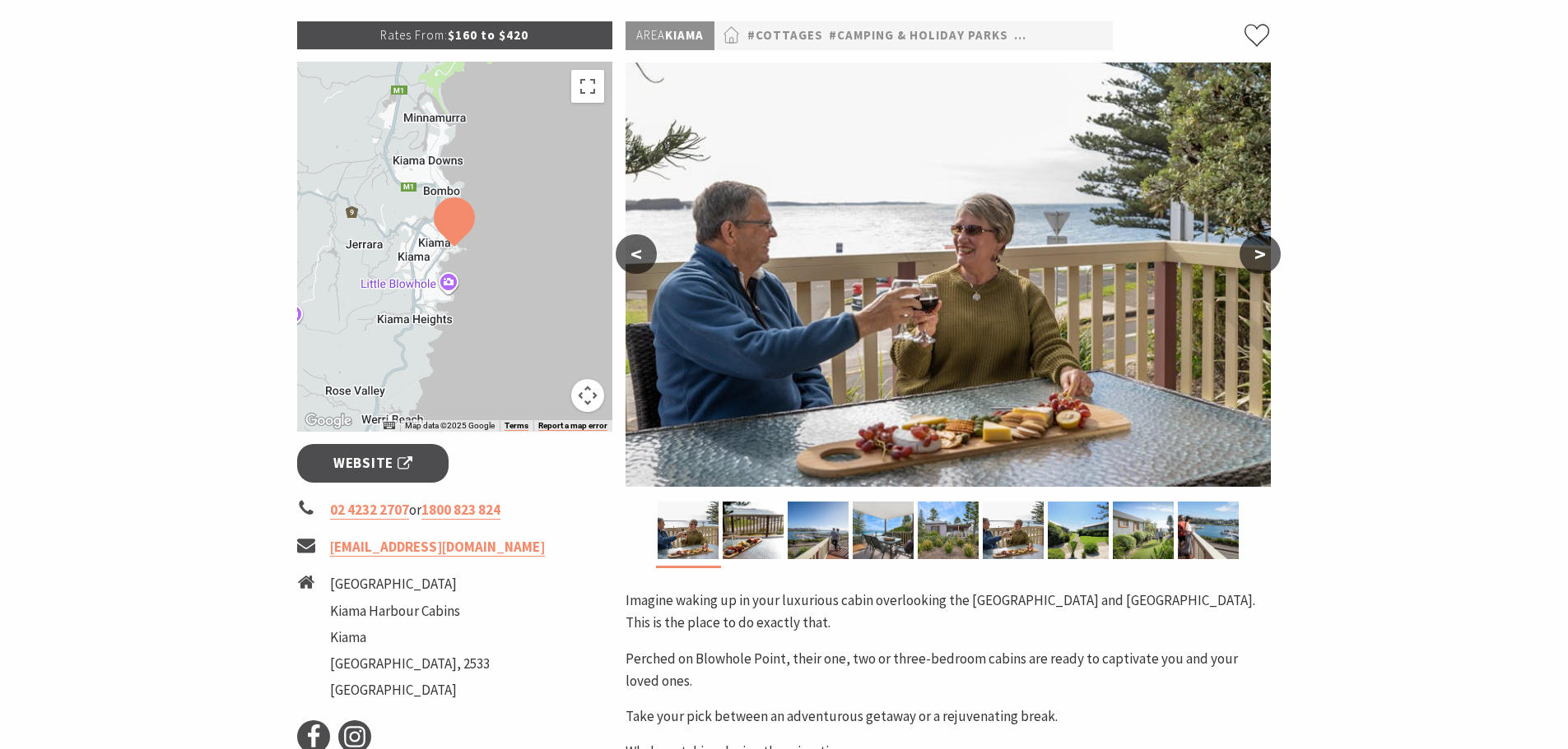
scroll to position [247, 0]
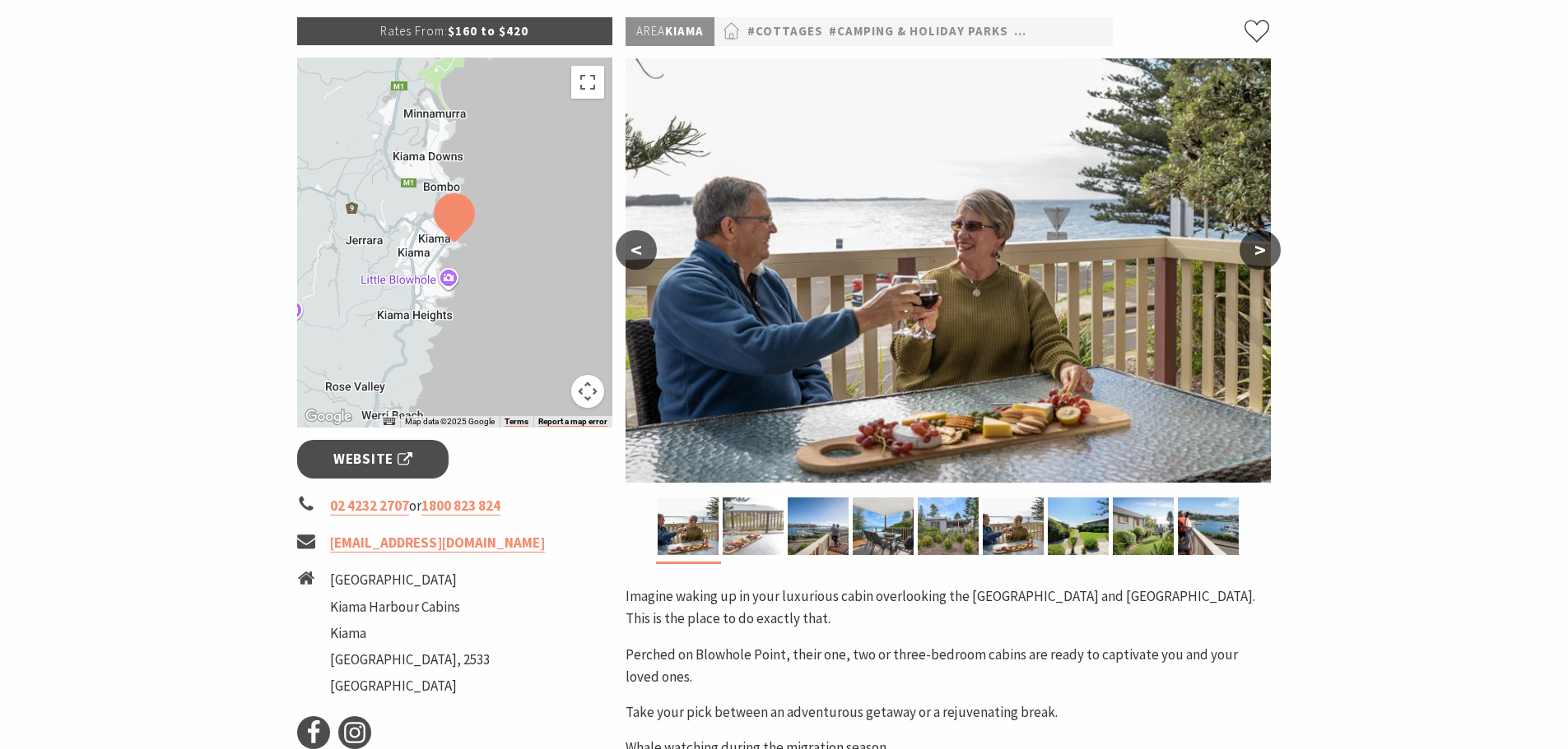
click at [755, 515] on img at bounding box center [753, 526] width 61 height 58
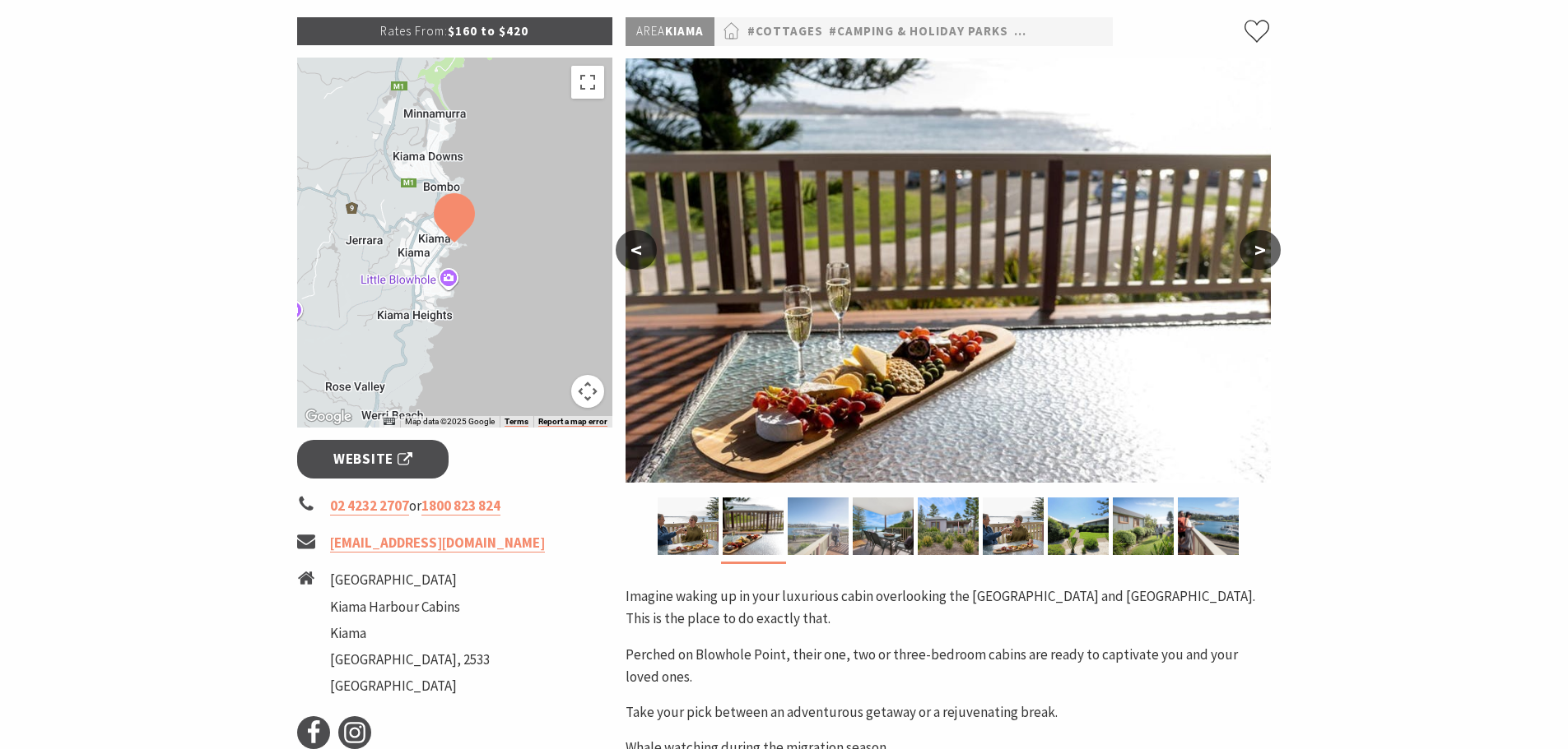
click at [805, 524] on img at bounding box center [818, 526] width 61 height 58
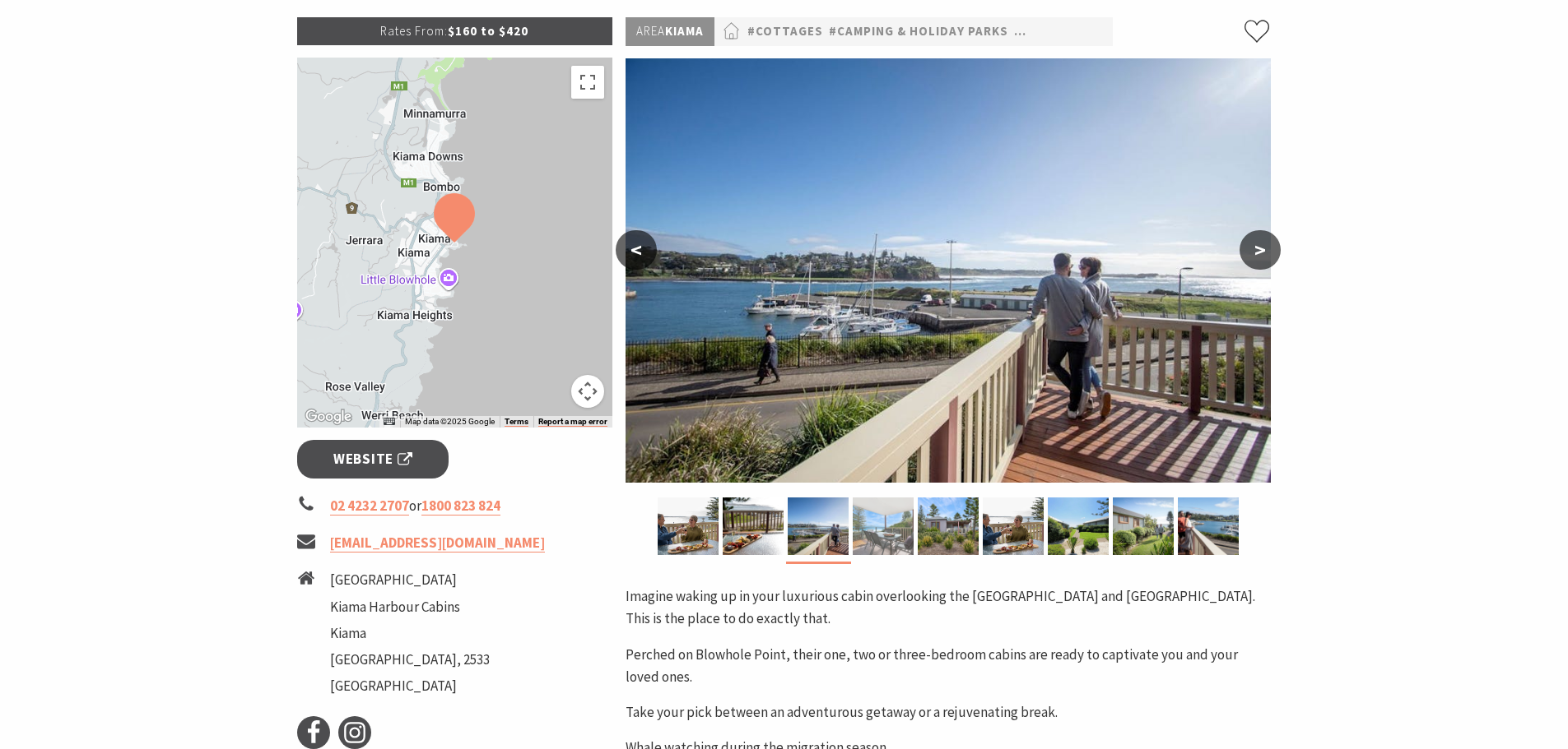
click at [865, 518] on img at bounding box center [883, 526] width 61 height 58
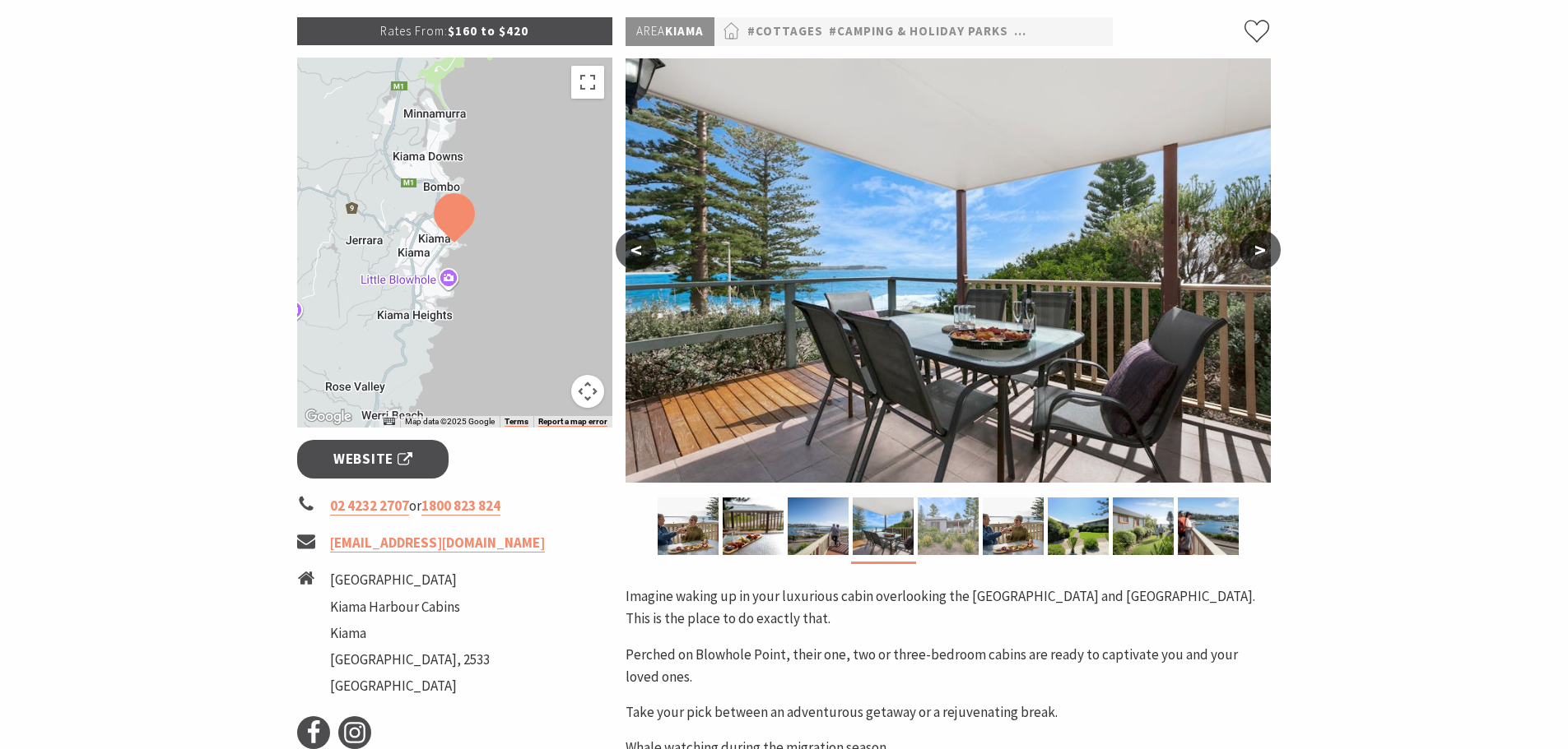
click at [943, 513] on img at bounding box center [948, 526] width 61 height 58
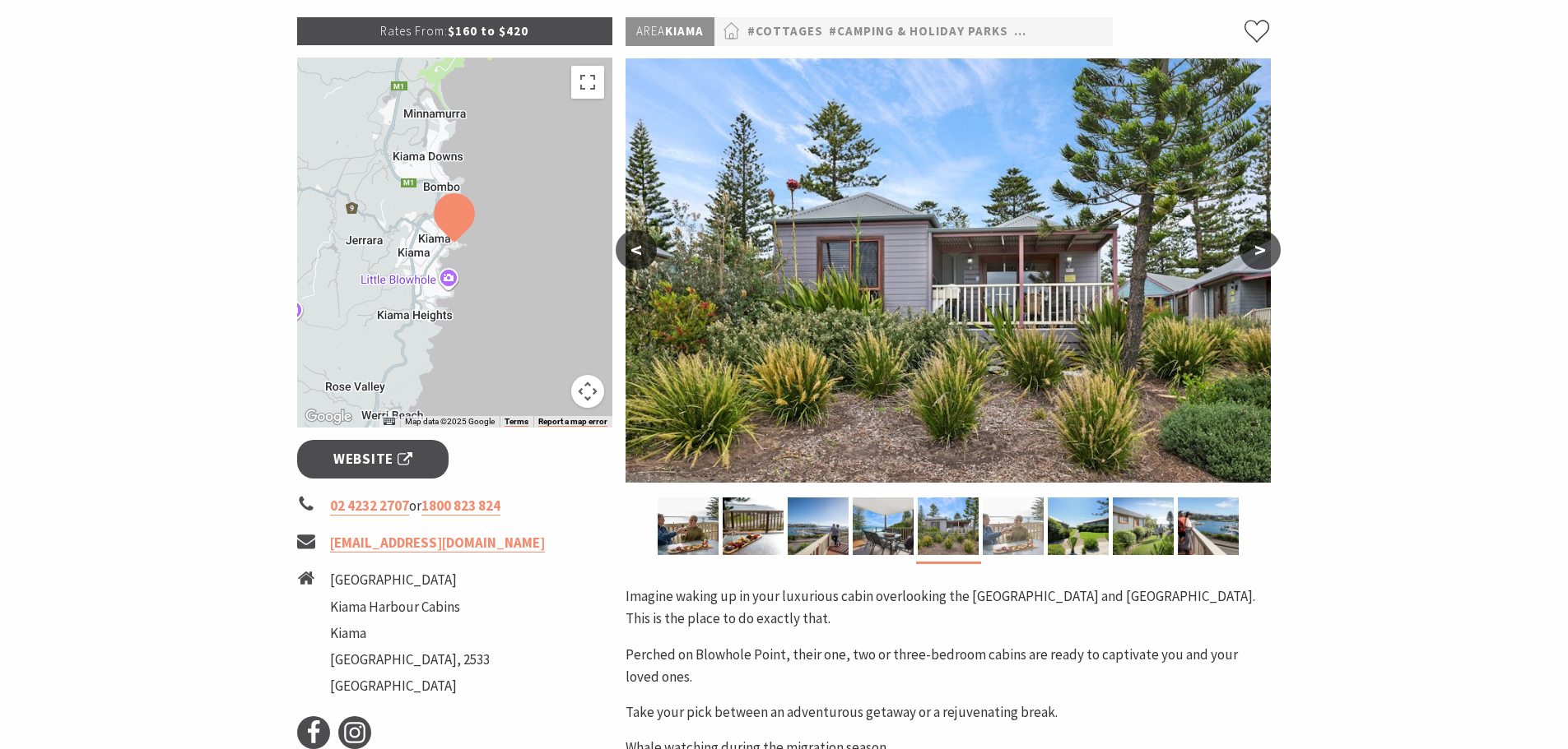
click at [1021, 514] on img at bounding box center [1013, 526] width 61 height 58
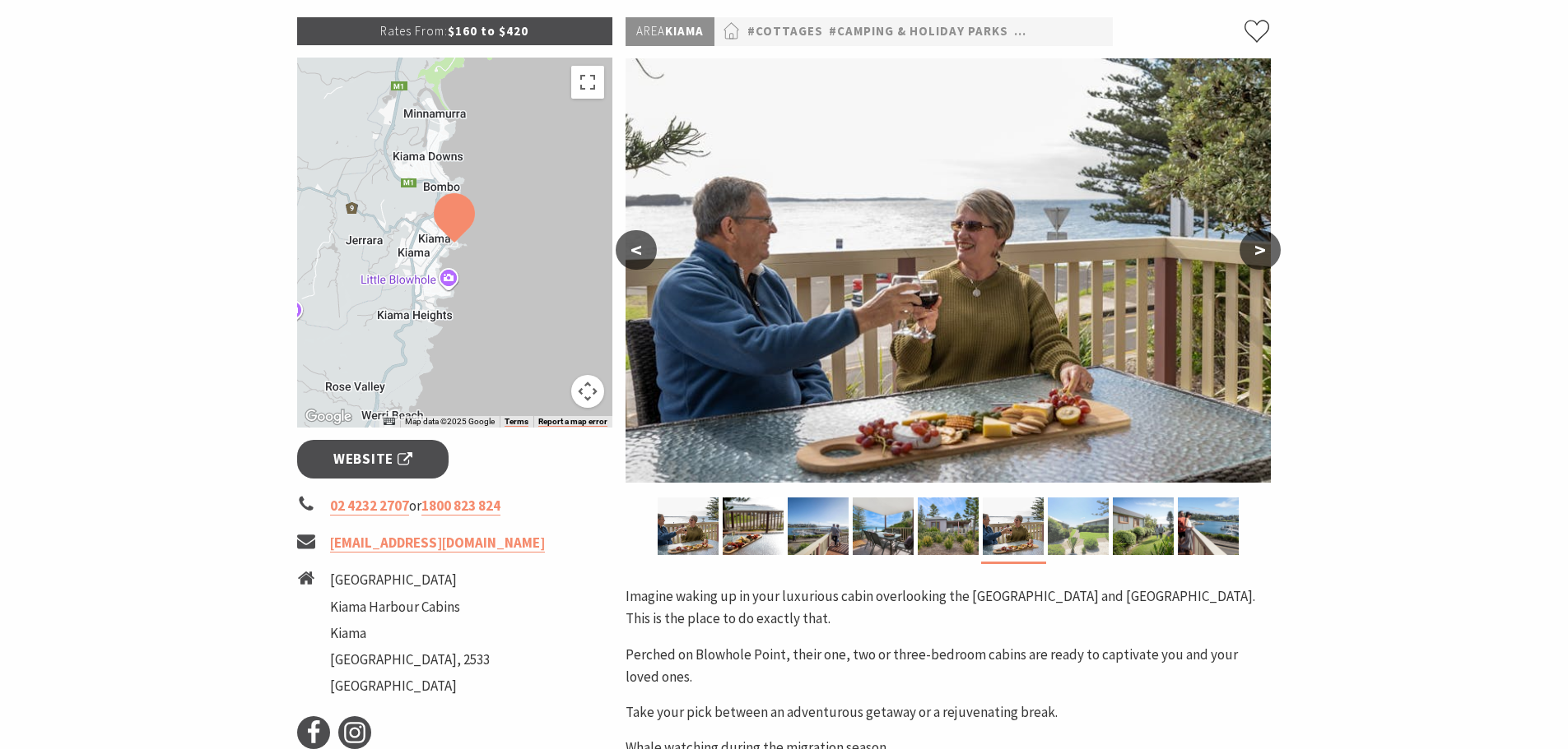
click at [1078, 509] on img at bounding box center [1078, 526] width 61 height 58
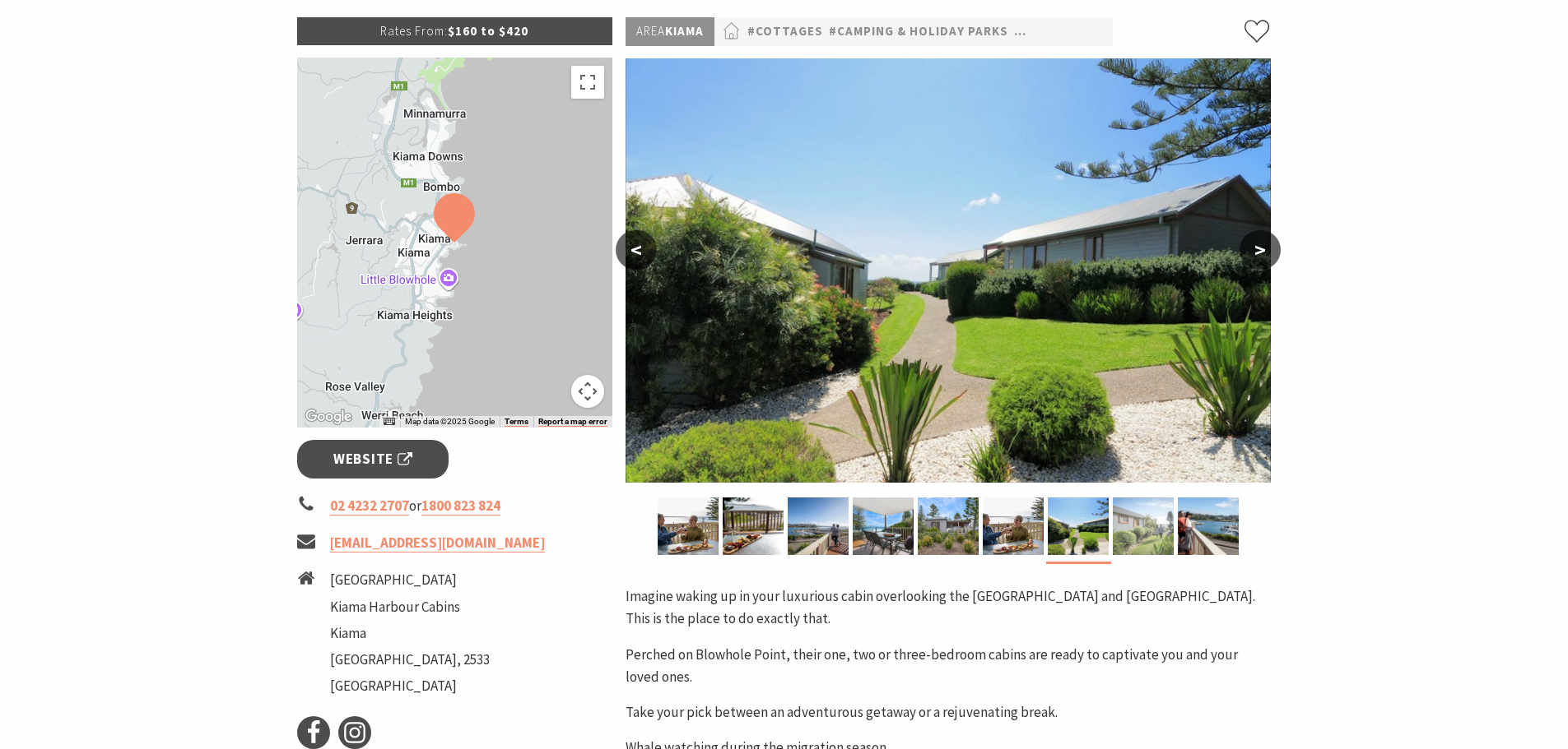
click at [1126, 508] on img at bounding box center [1143, 526] width 61 height 58
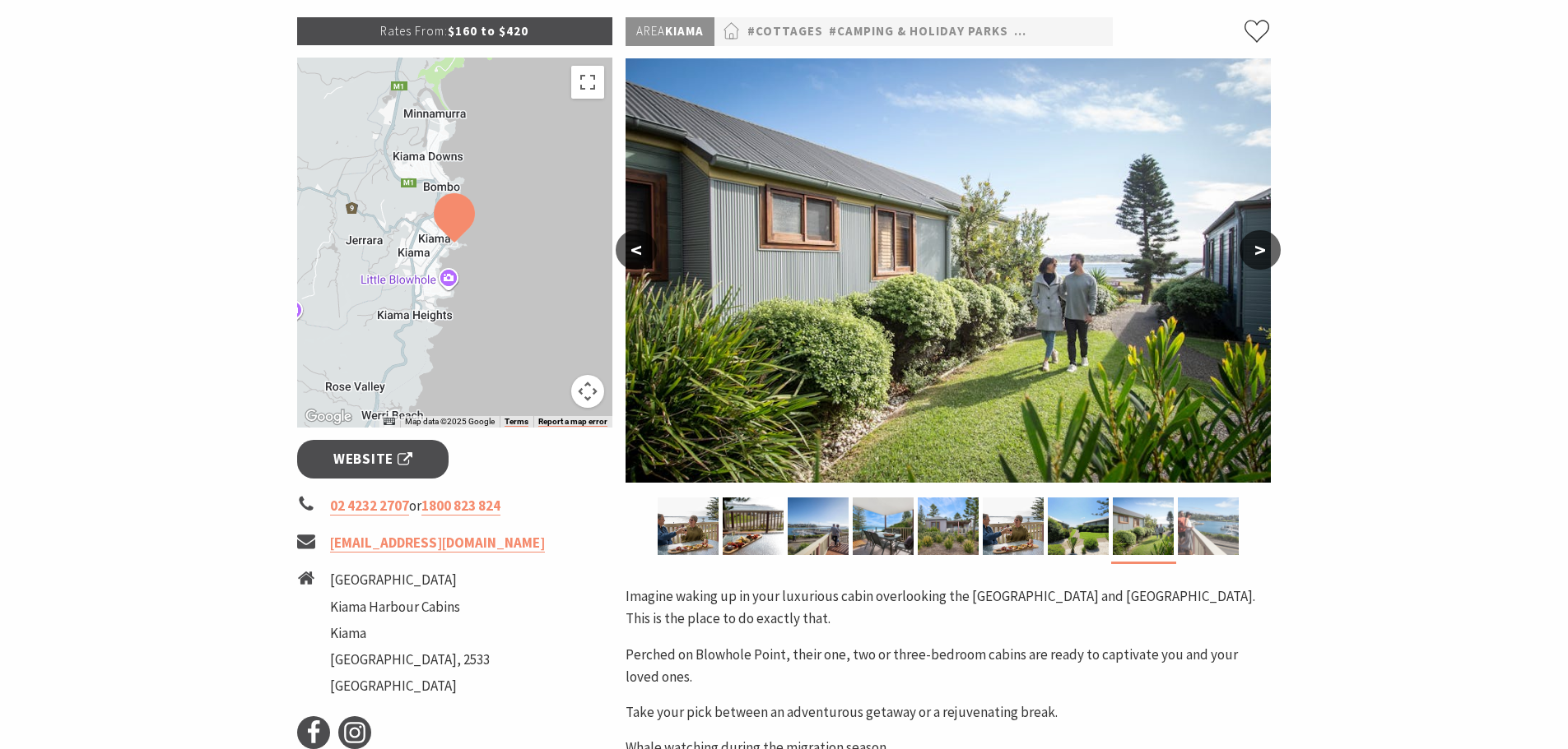
click at [1221, 520] on img at bounding box center [1208, 526] width 61 height 58
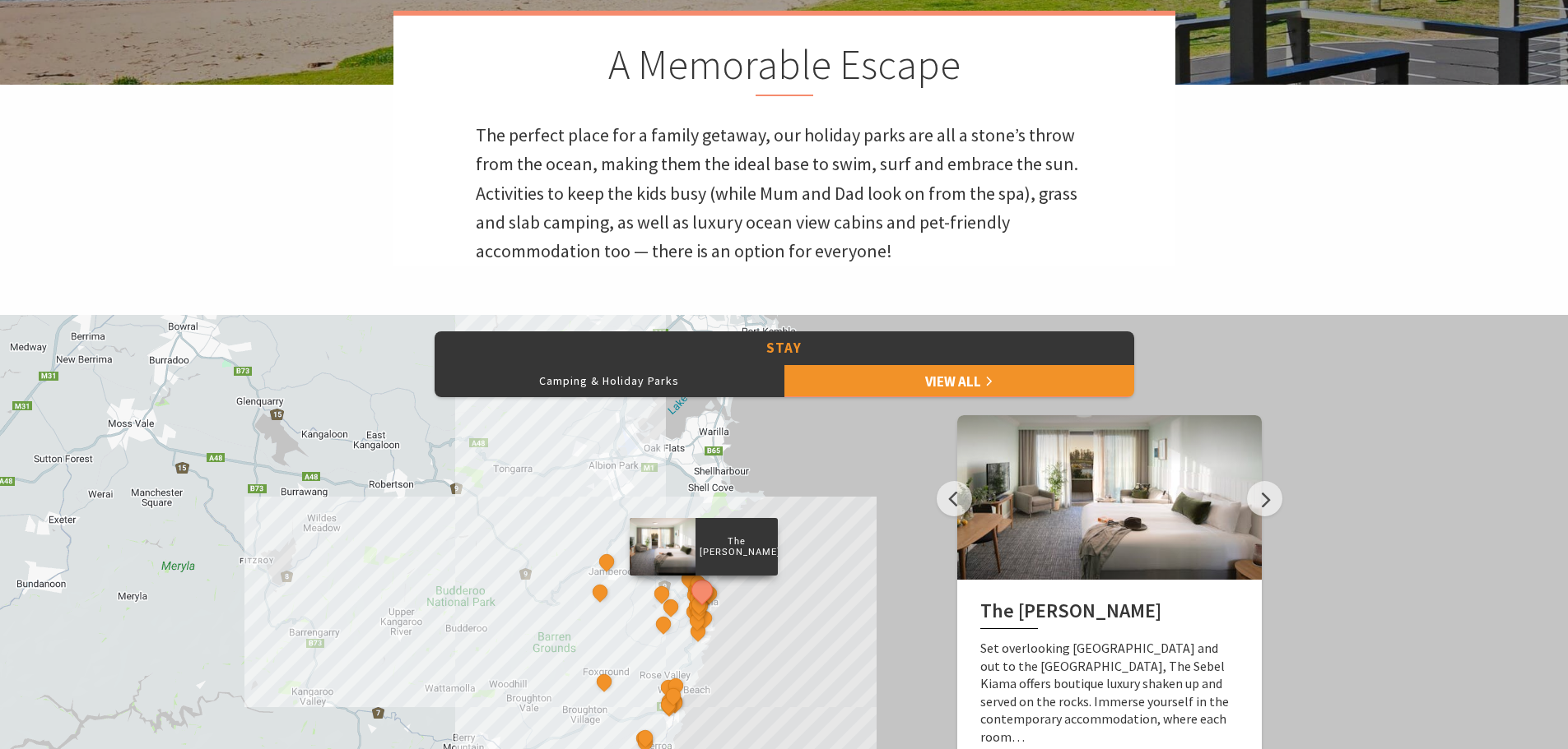
scroll to position [586, 0]
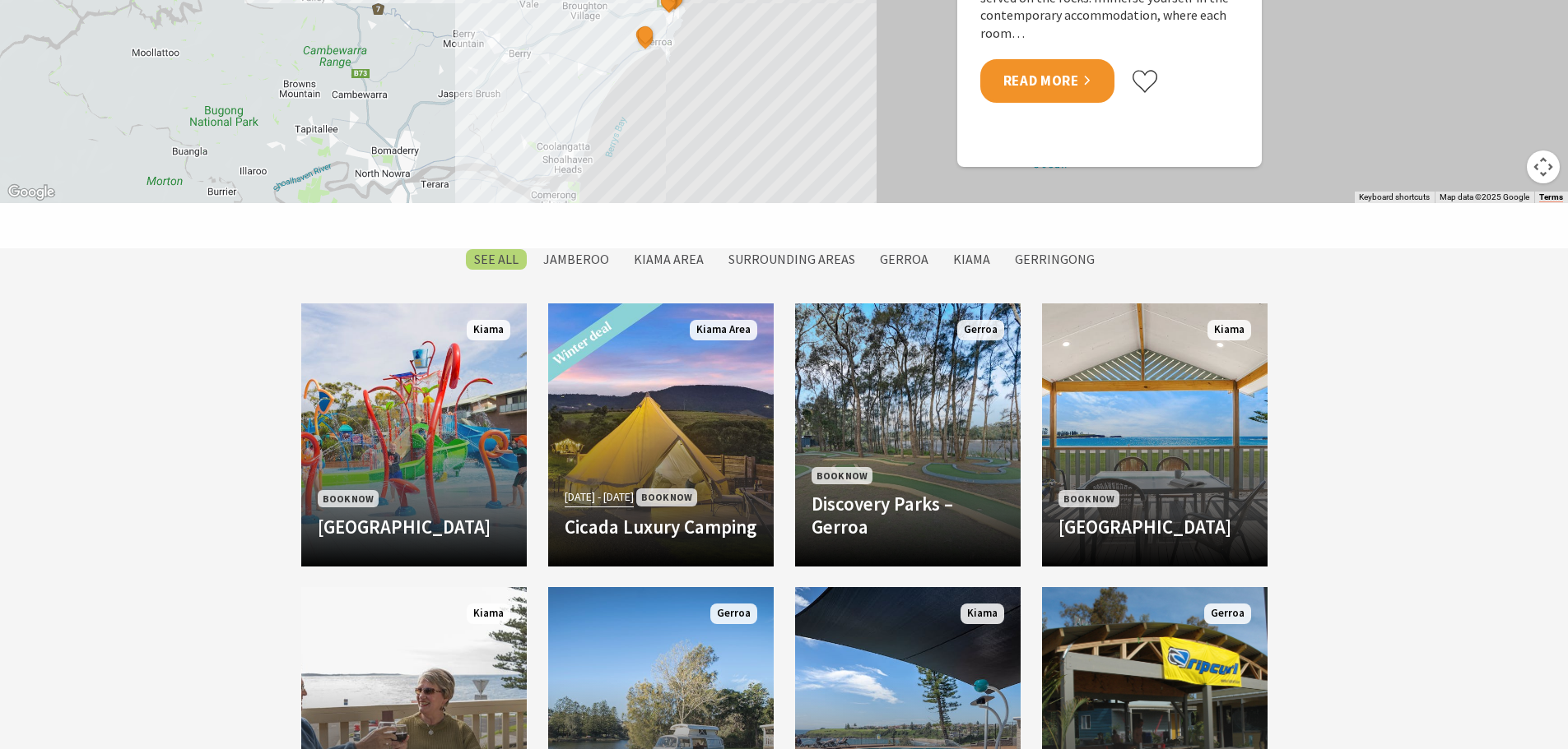
scroll to position [1182, 0]
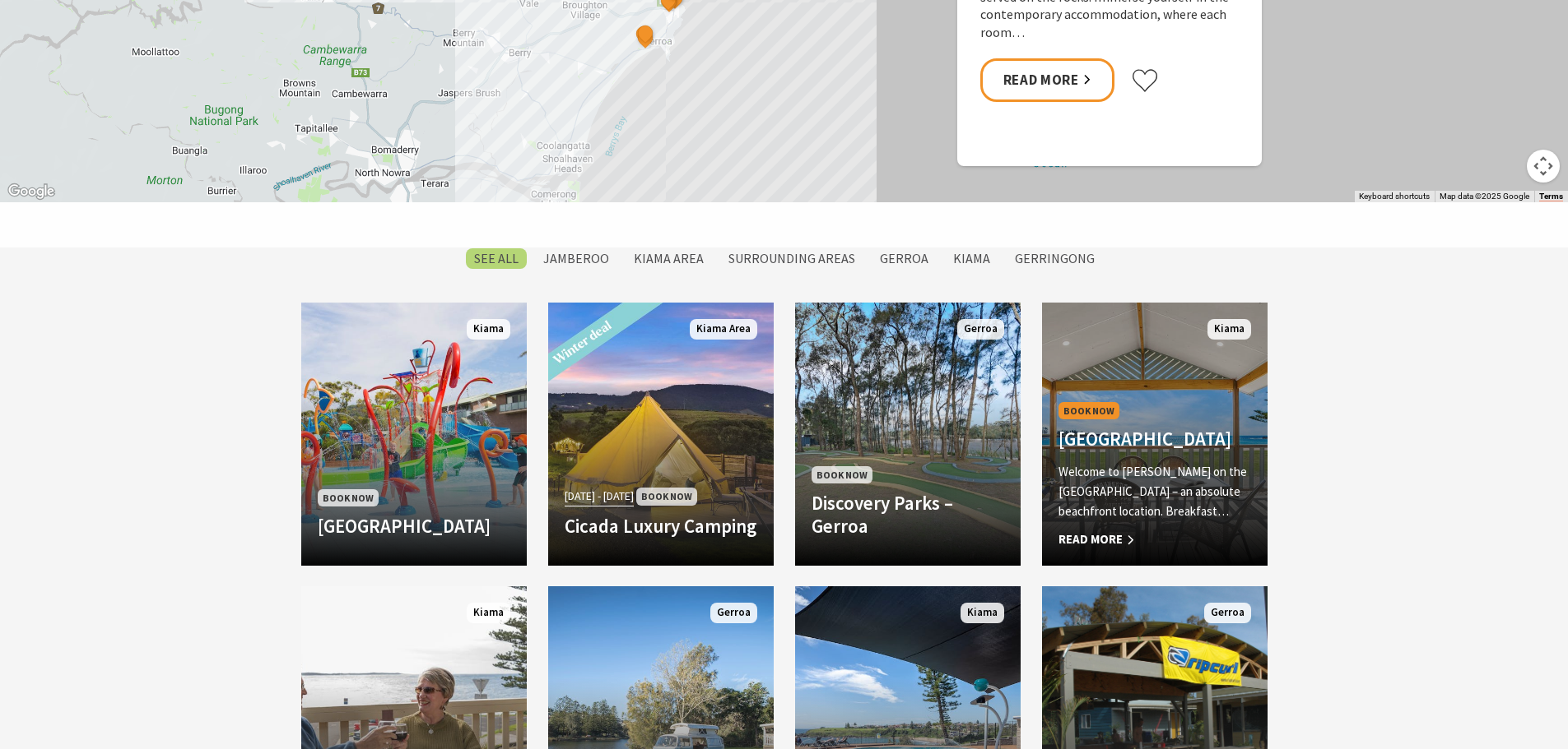
click at [1076, 544] on span "Read More" at bounding box center [1155, 539] width 193 height 20
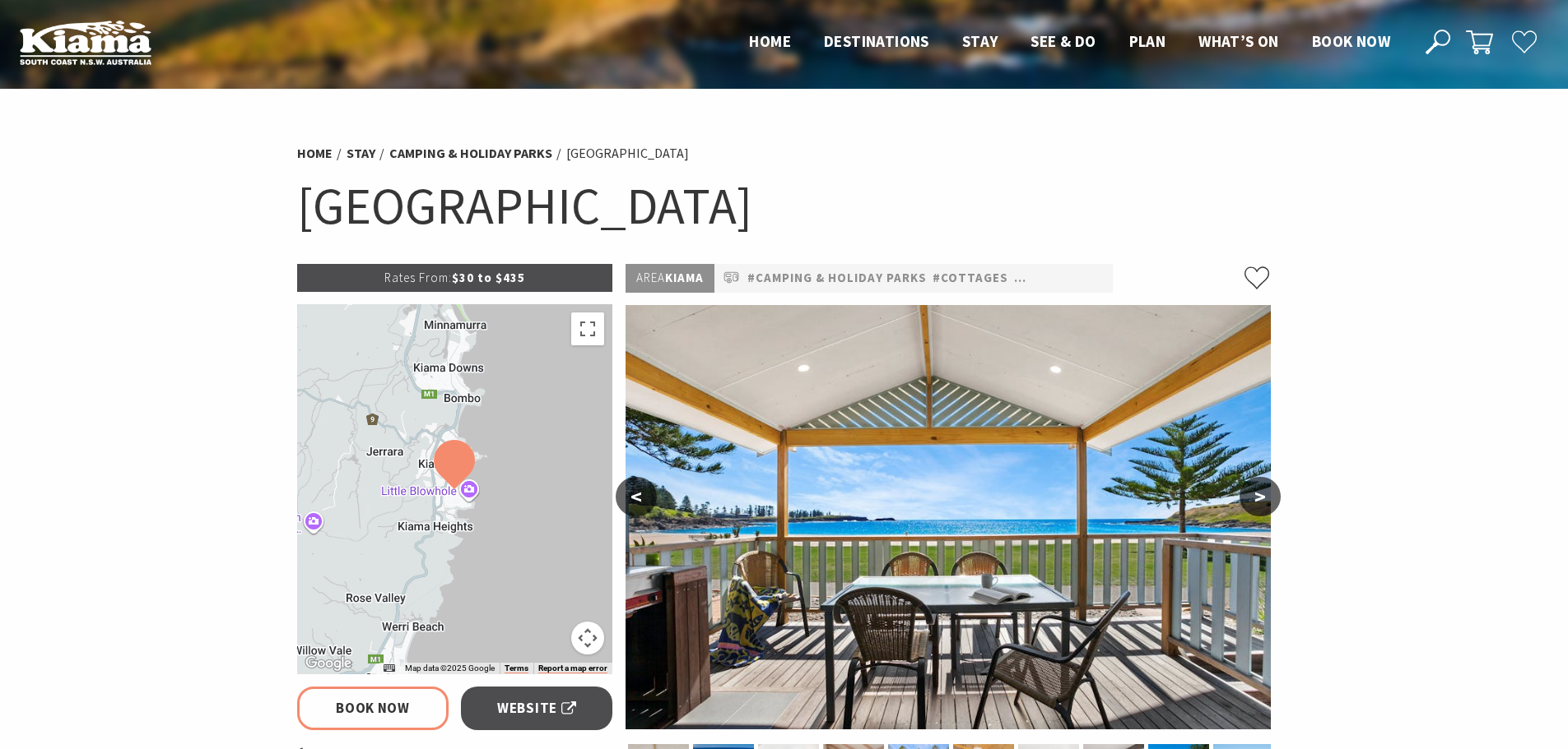
select select "3"
select select "2"
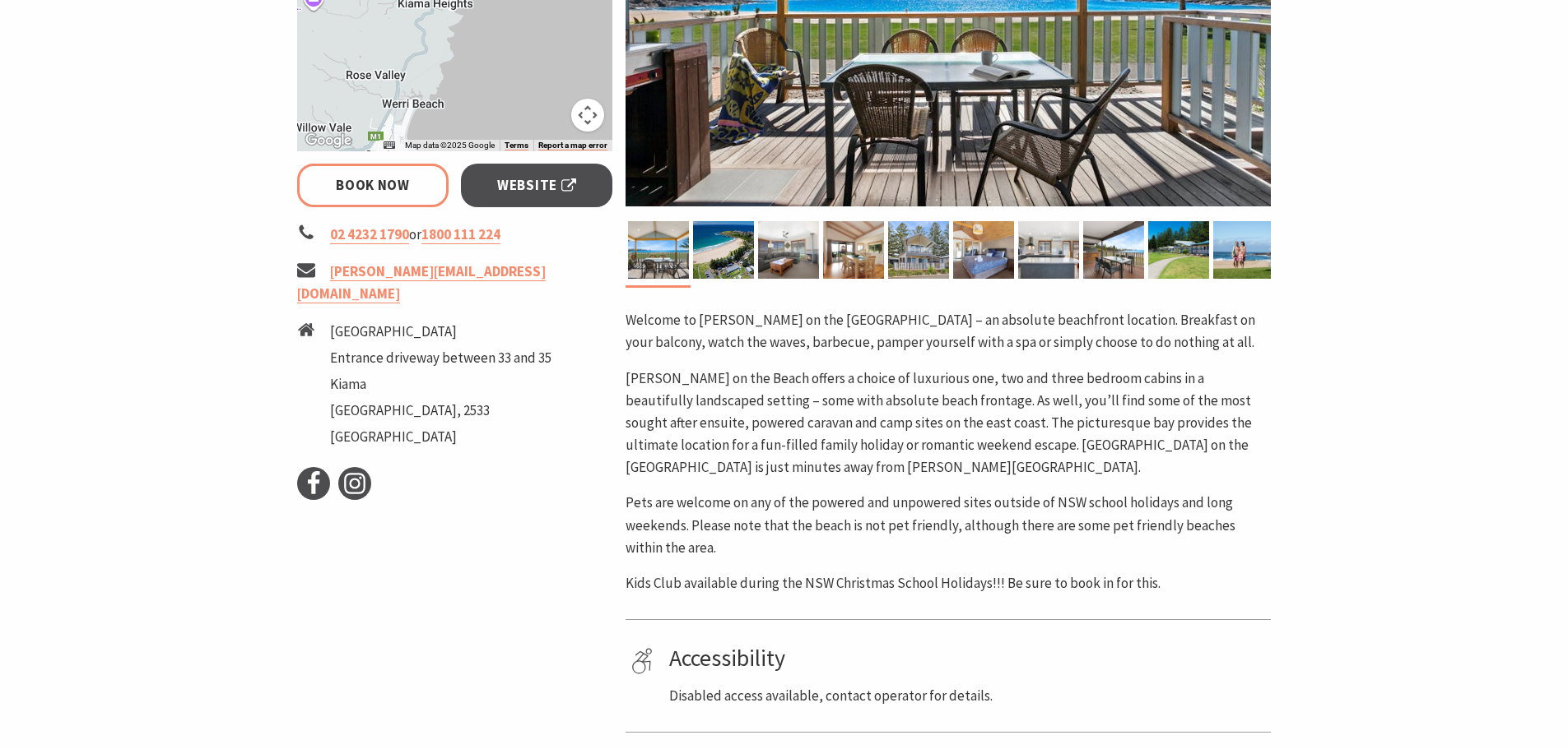
scroll to position [494, 0]
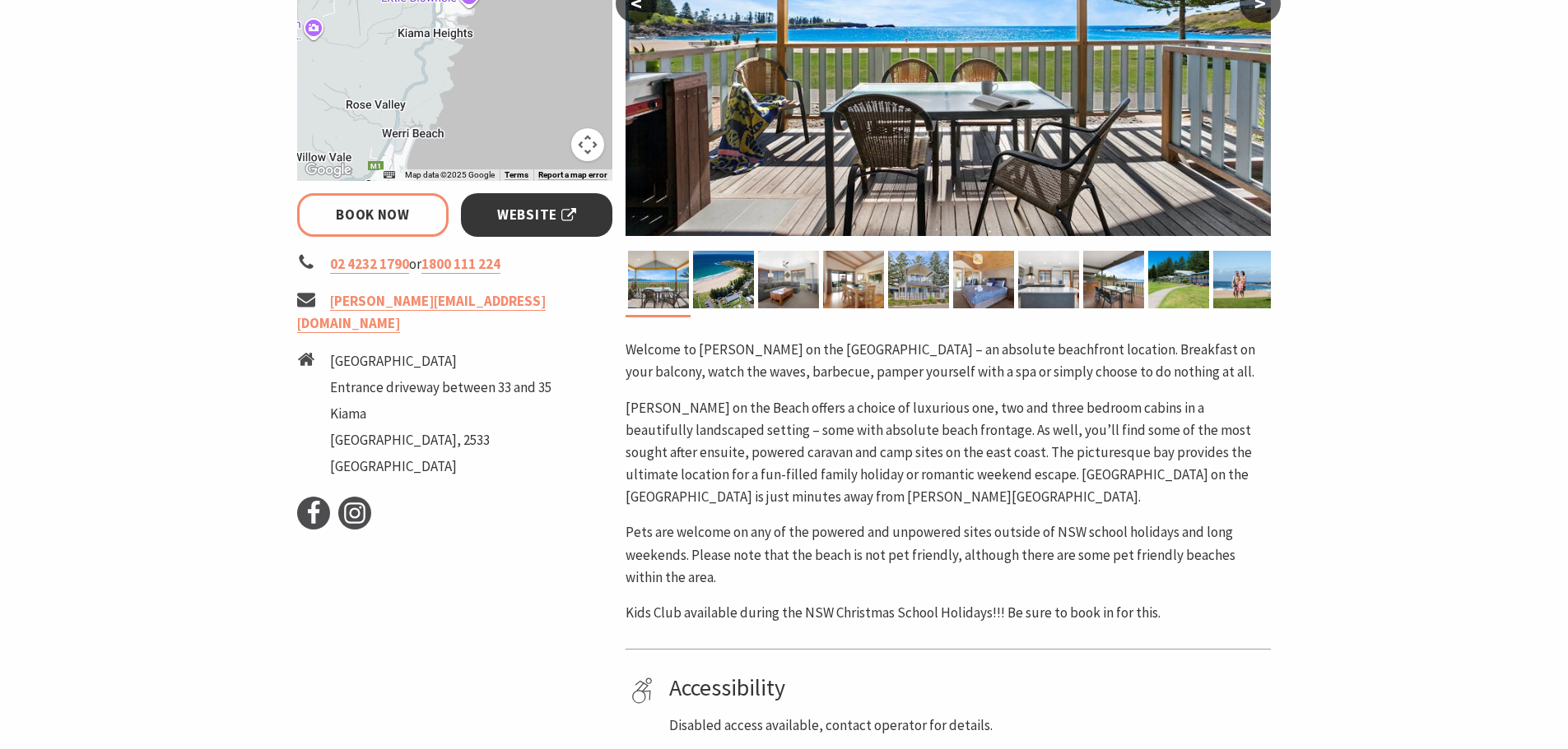
click at [535, 220] on span "Website" at bounding box center [537, 215] width 79 height 22
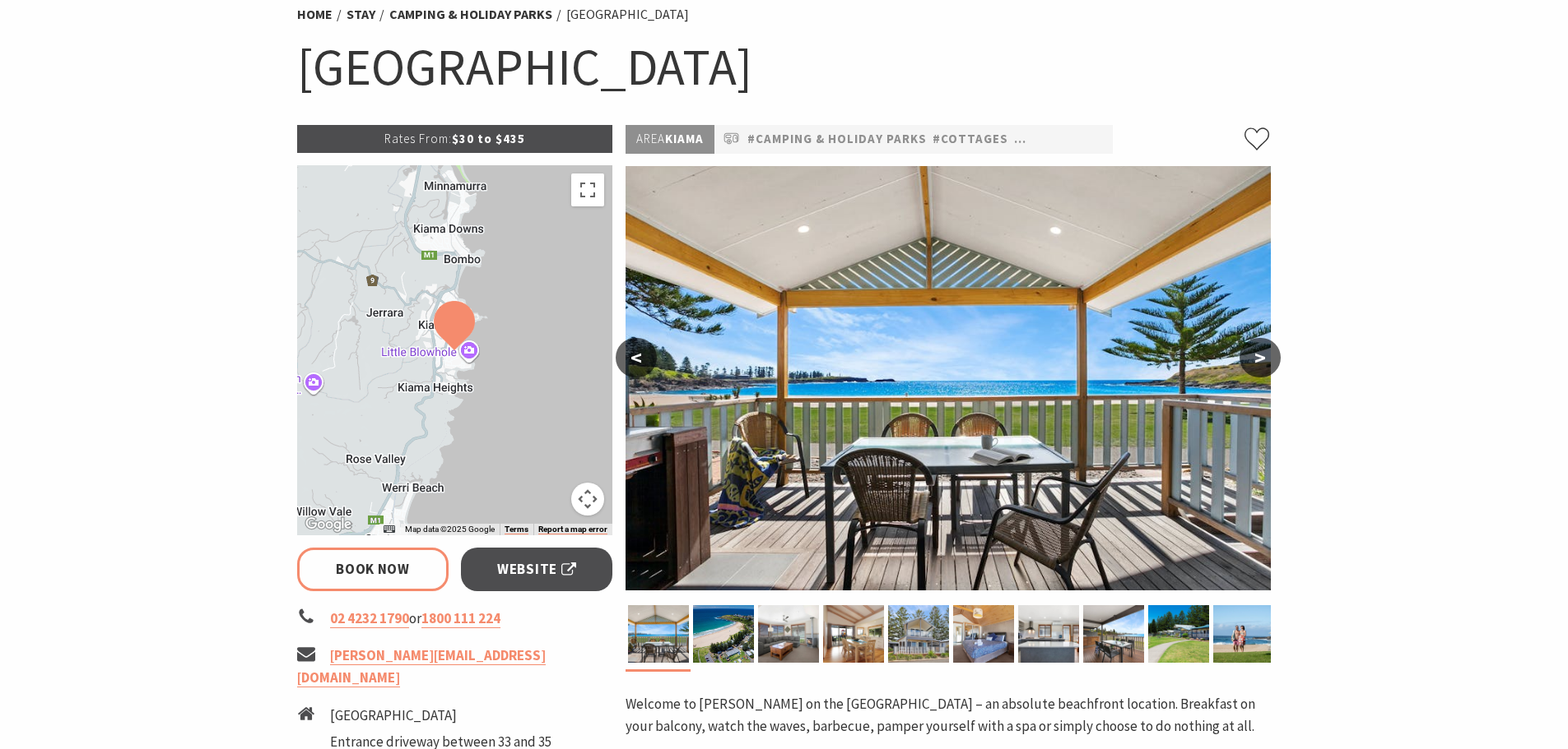
scroll to position [192, 0]
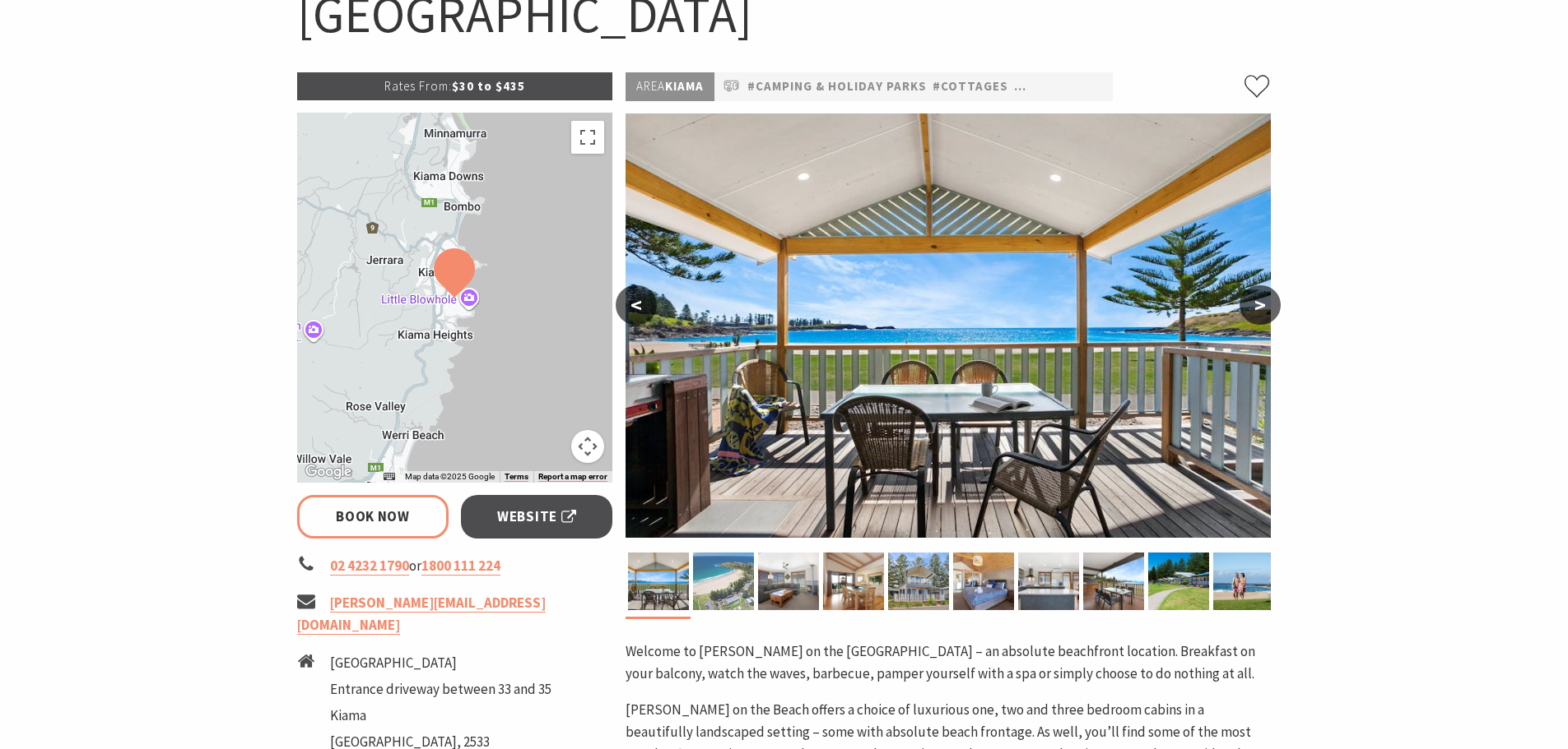
click at [735, 579] on img at bounding box center [723, 582] width 61 height 58
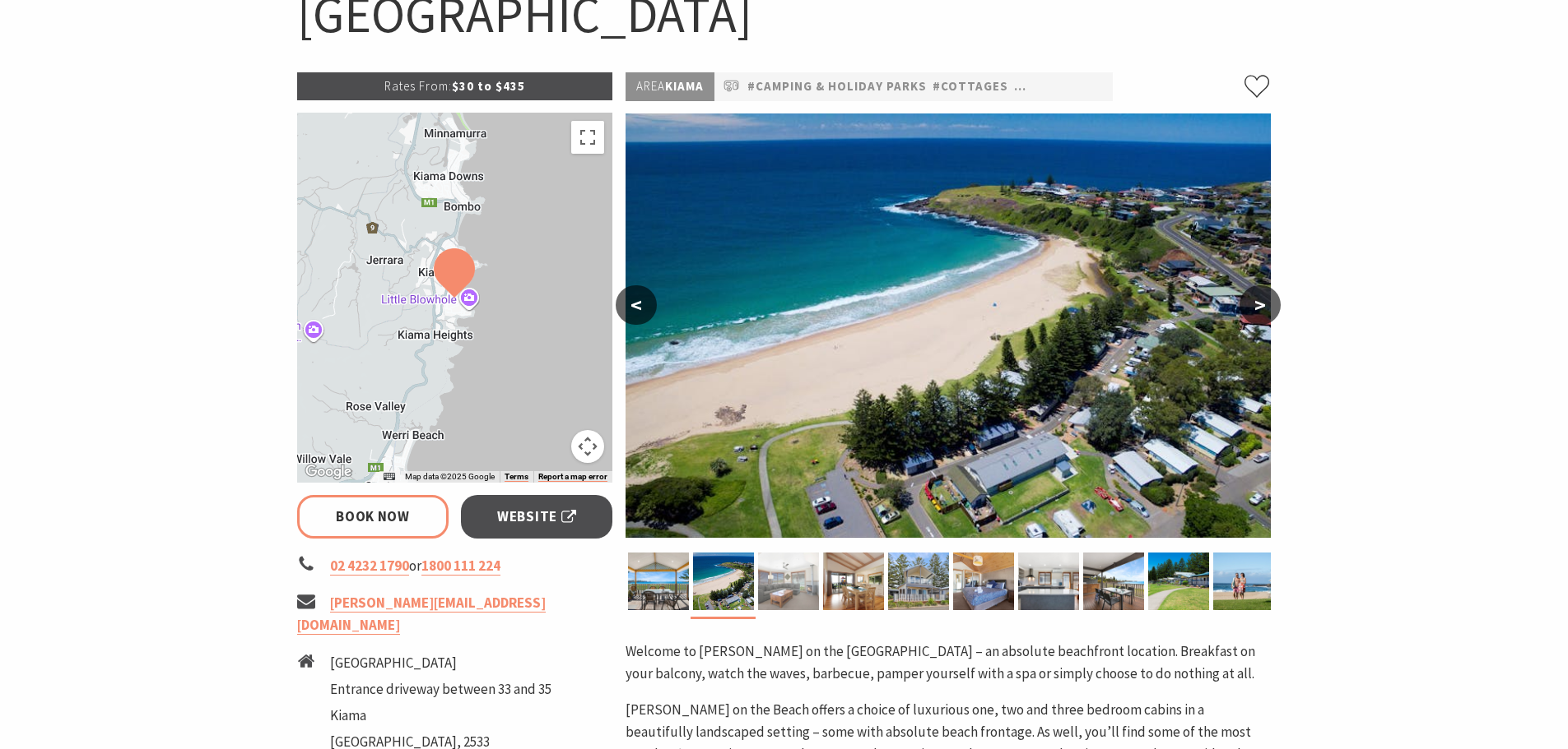
click at [802, 579] on img at bounding box center [788, 582] width 61 height 58
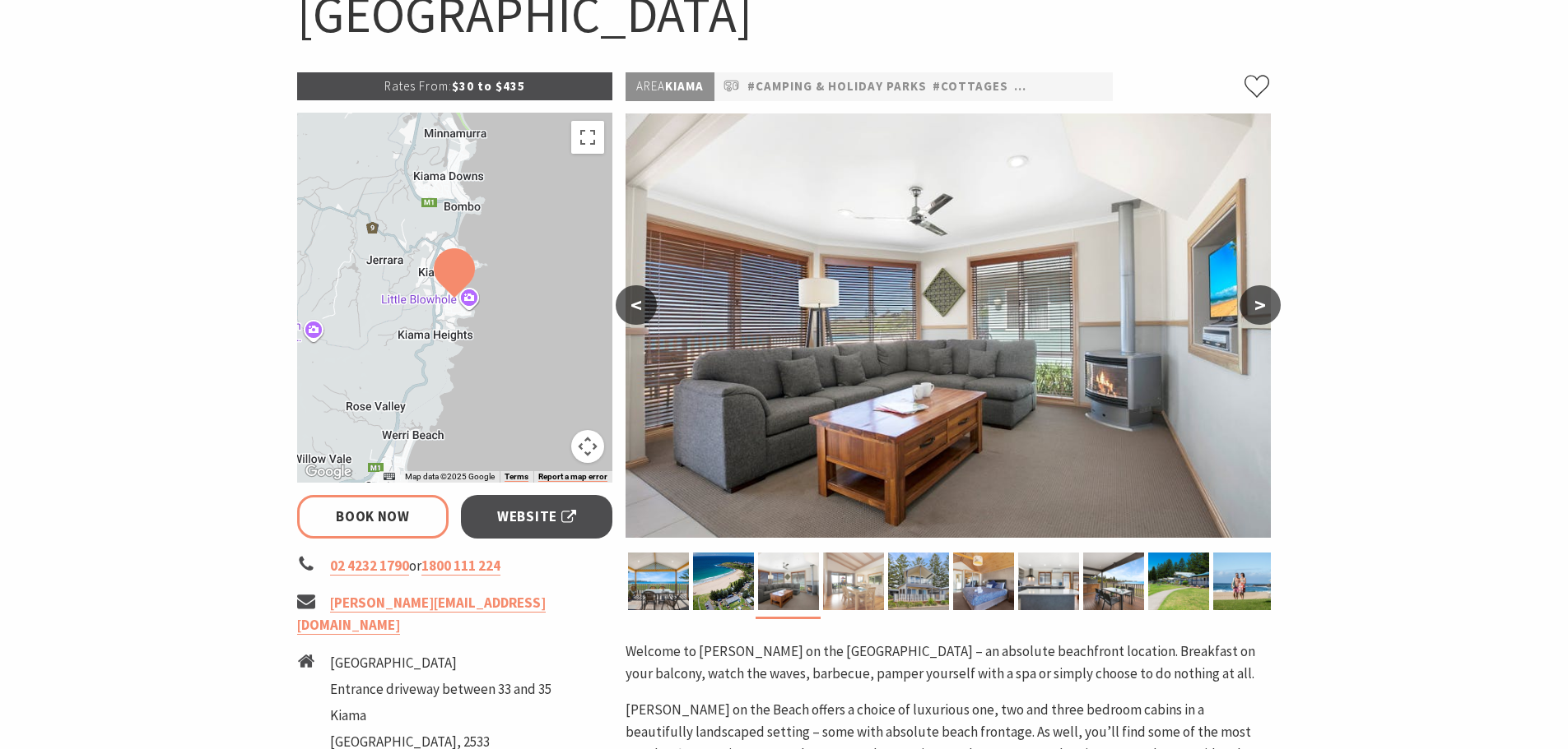
click at [839, 584] on img at bounding box center [854, 582] width 61 height 58
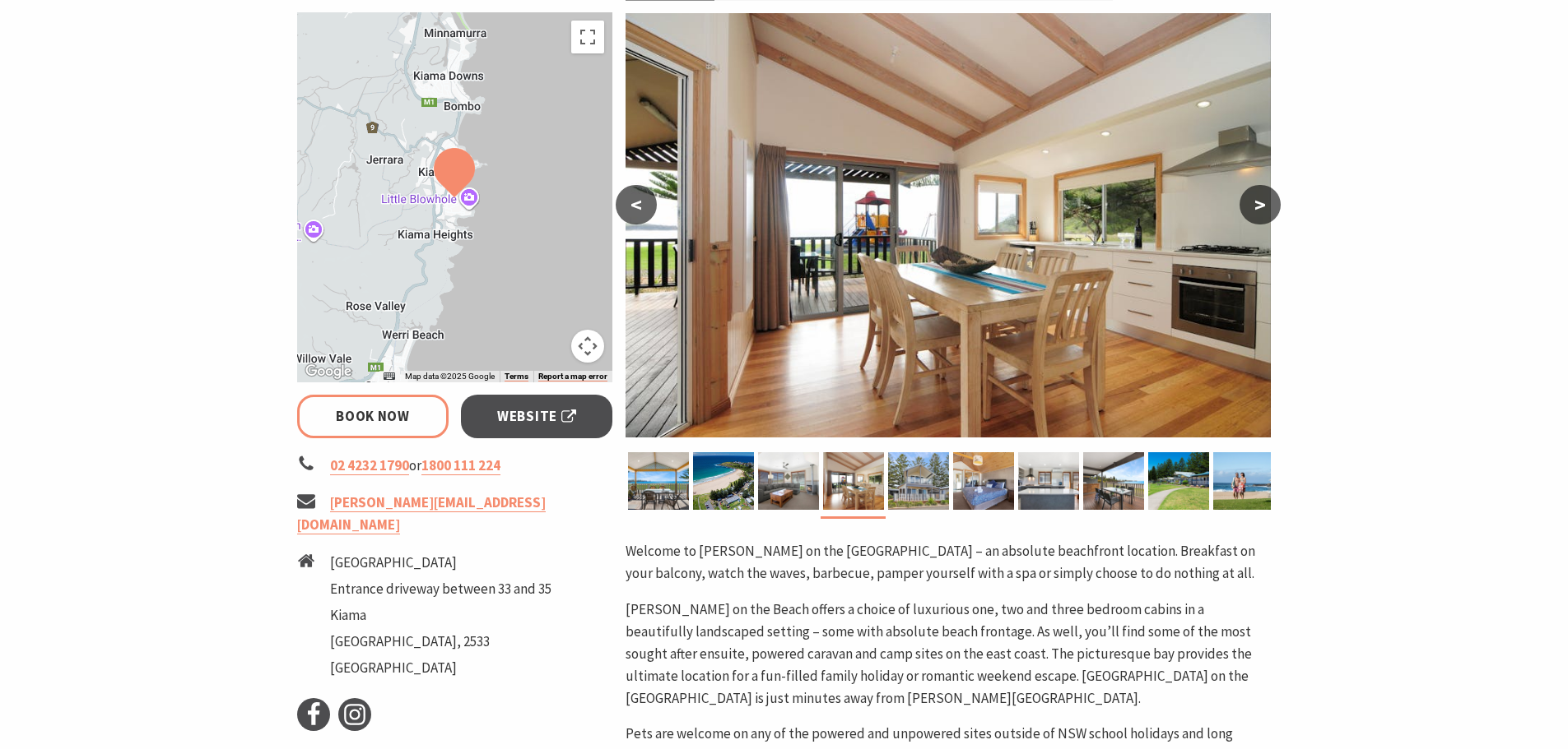
scroll to position [302, 0]
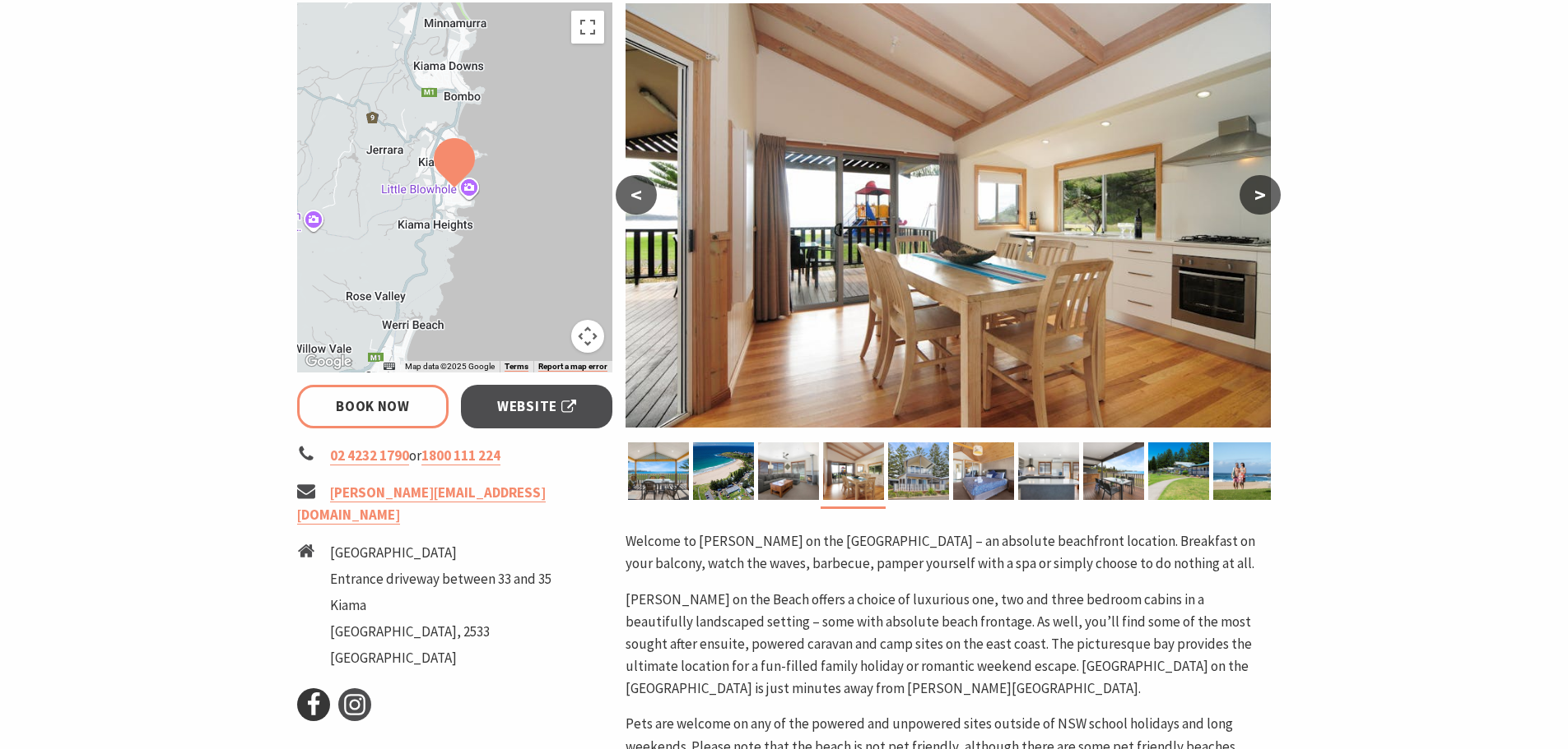
select select "3"
